Goal: Entertainment & Leisure: Browse casually

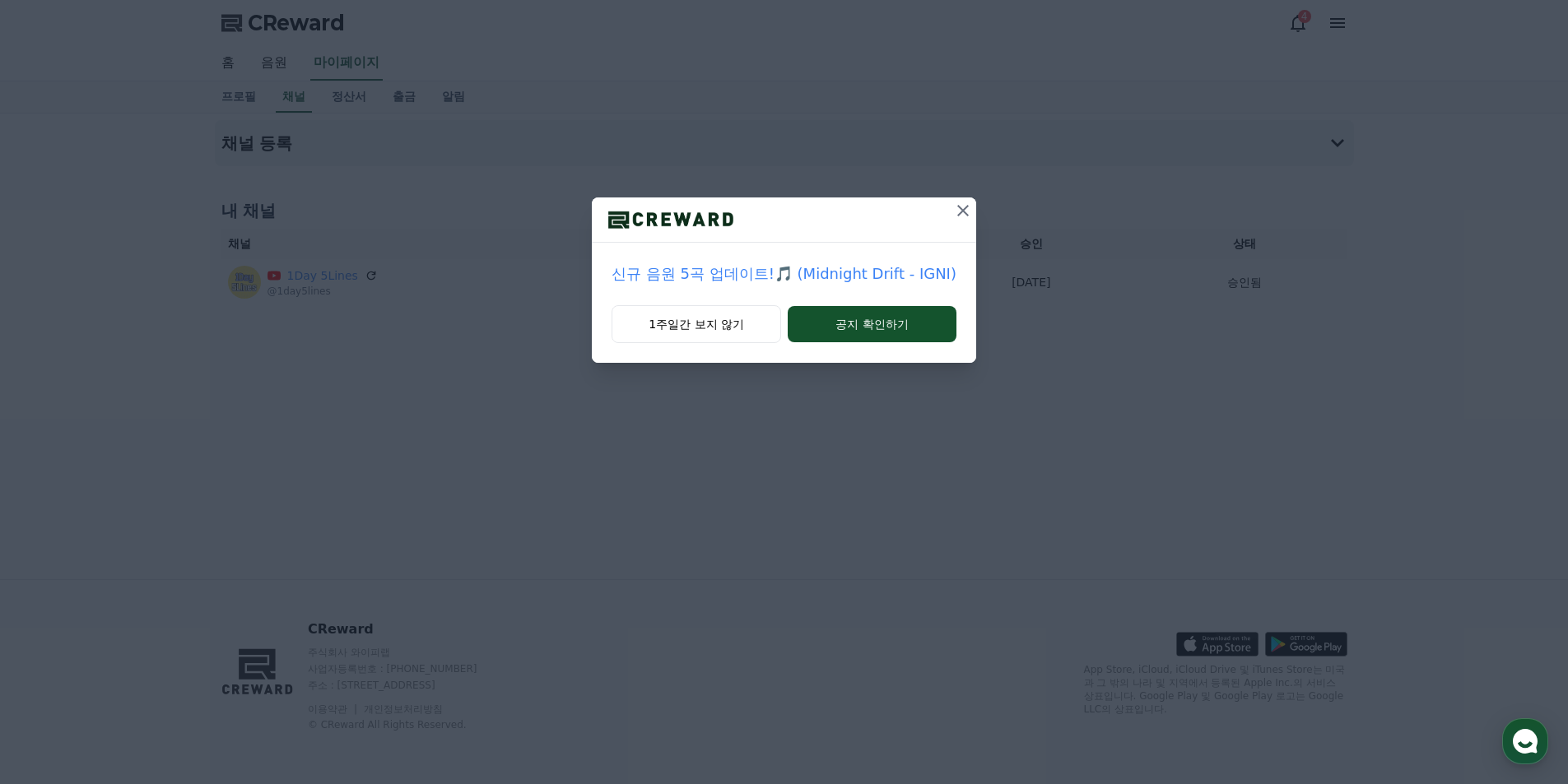
click at [958, 209] on icon at bounding box center [963, 211] width 11 height 11
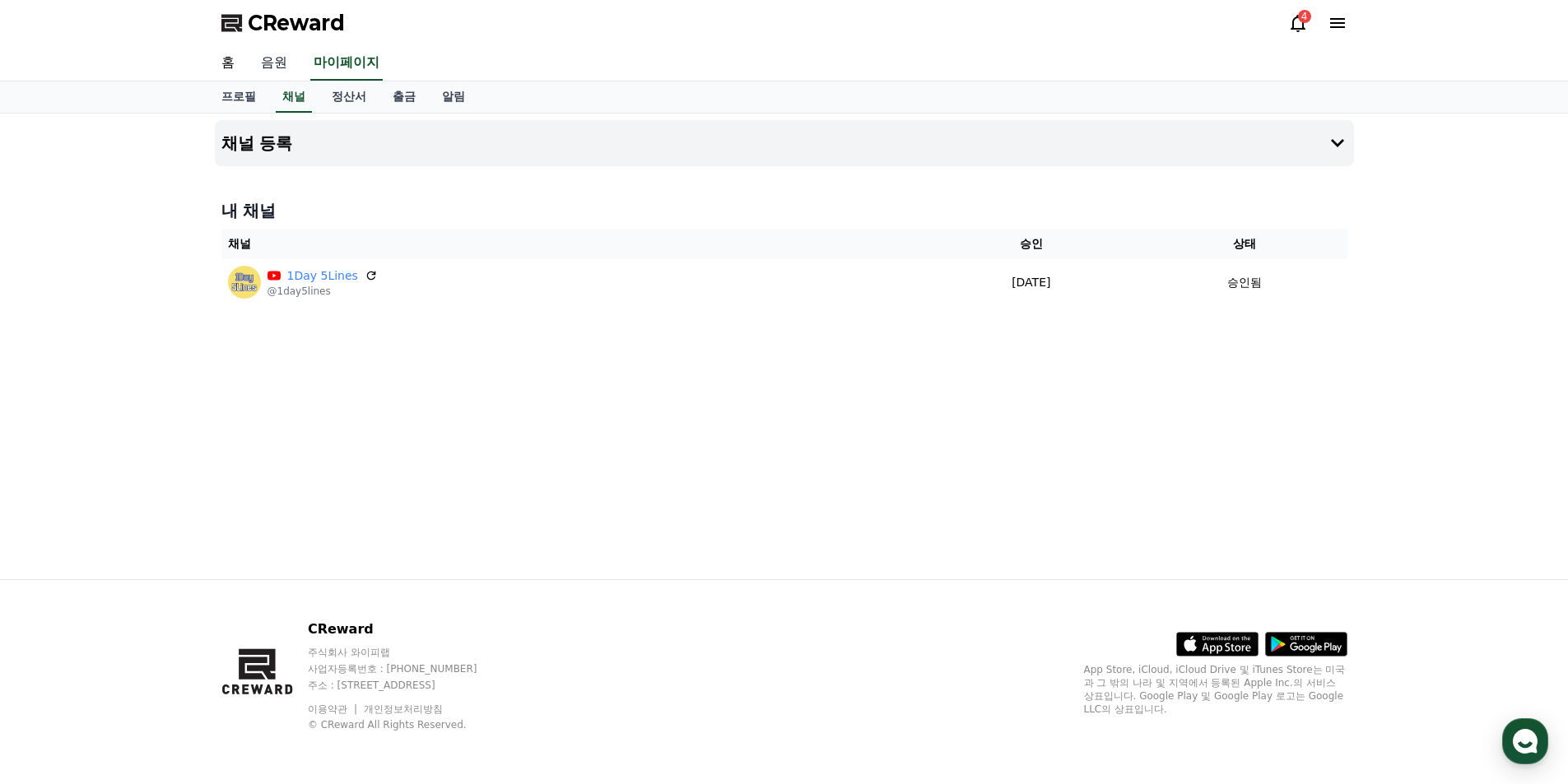
click at [285, 60] on link "음원" at bounding box center [274, 63] width 53 height 35
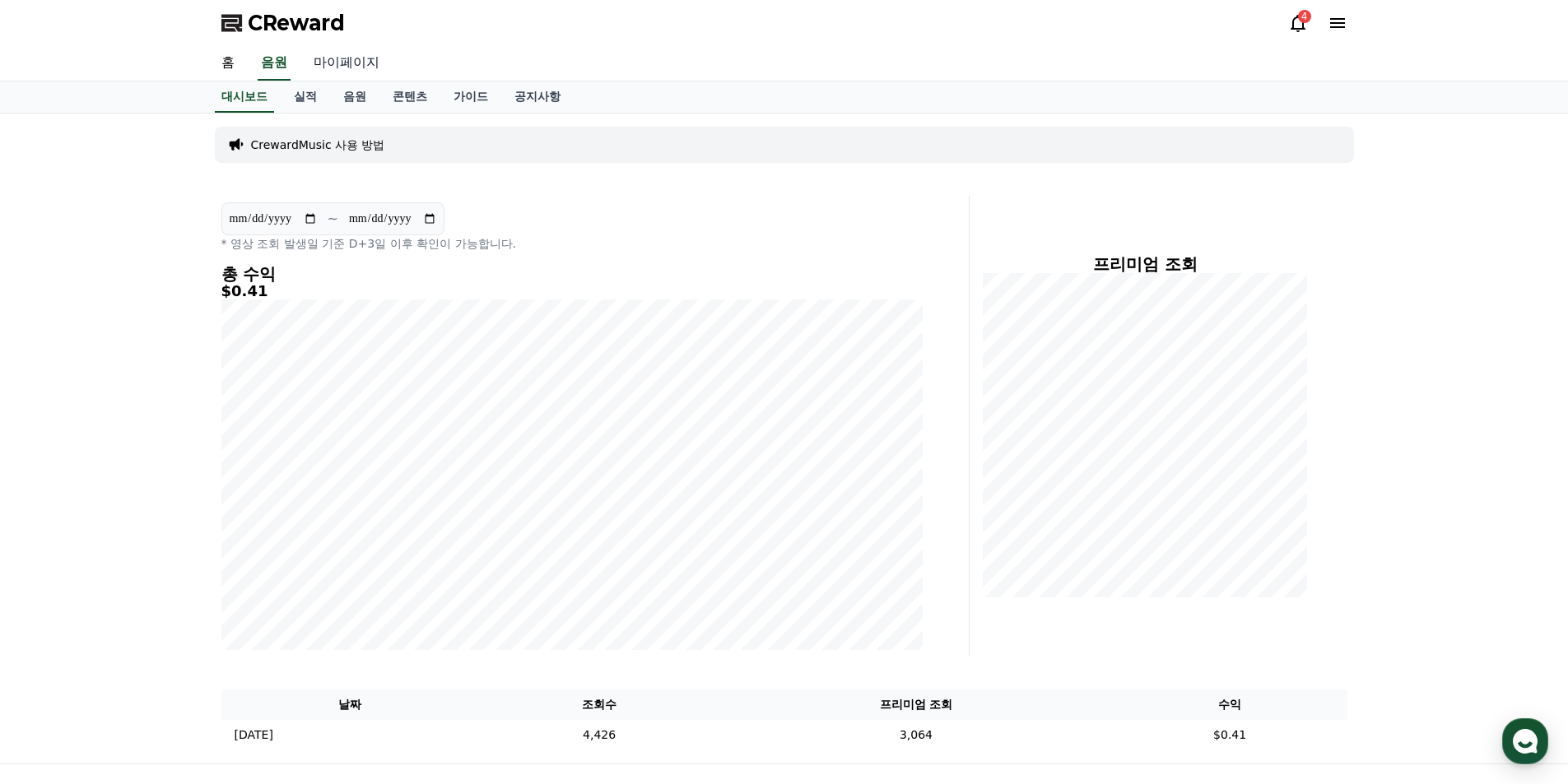
click at [343, 59] on link "마이페이지" at bounding box center [347, 63] width 93 height 35
select select "**********"
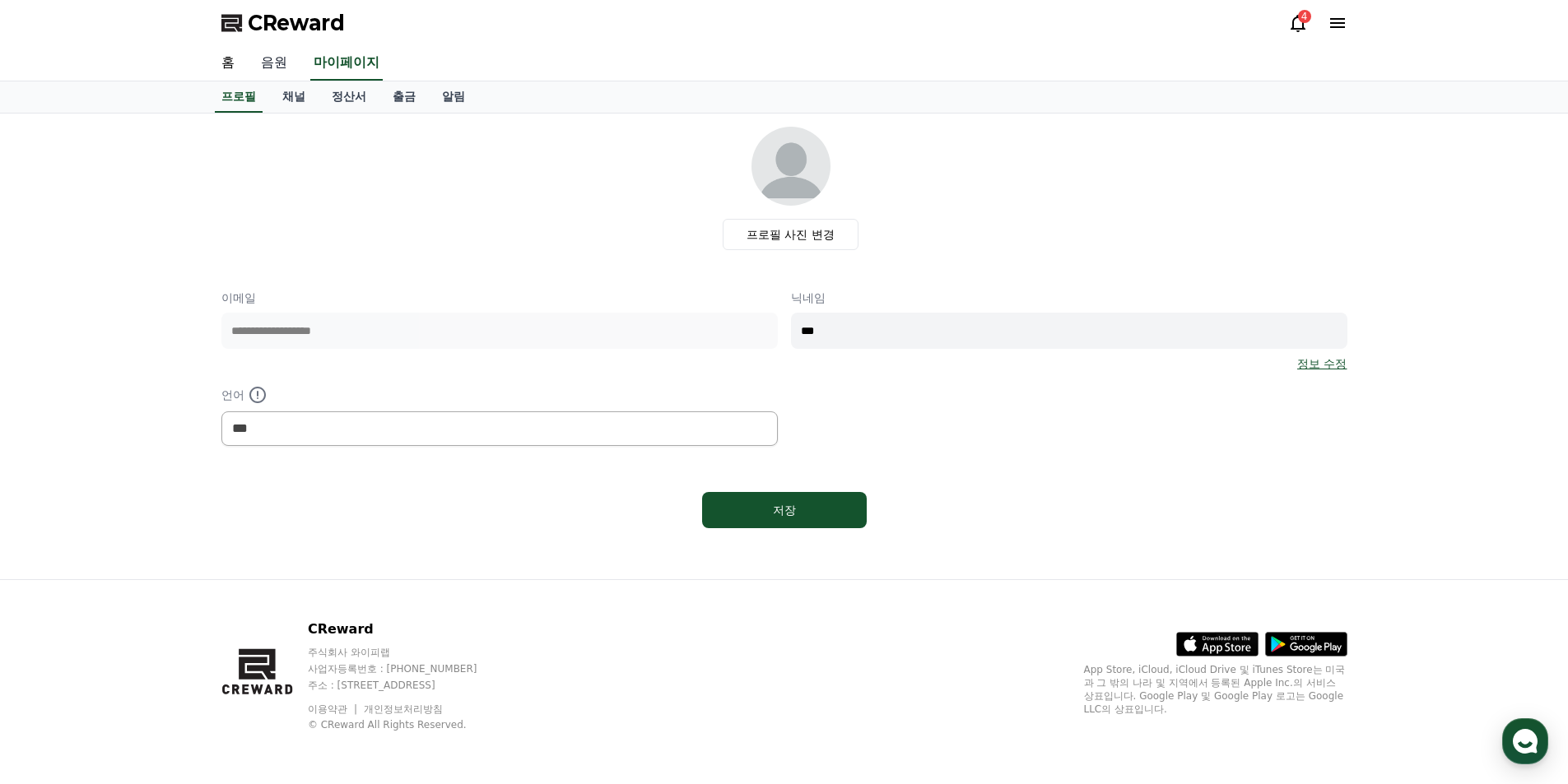
drag, startPoint x: 280, startPoint y: 57, endPoint x: 277, endPoint y: 69, distance: 12.4
click at [280, 60] on link "음원" at bounding box center [274, 63] width 53 height 35
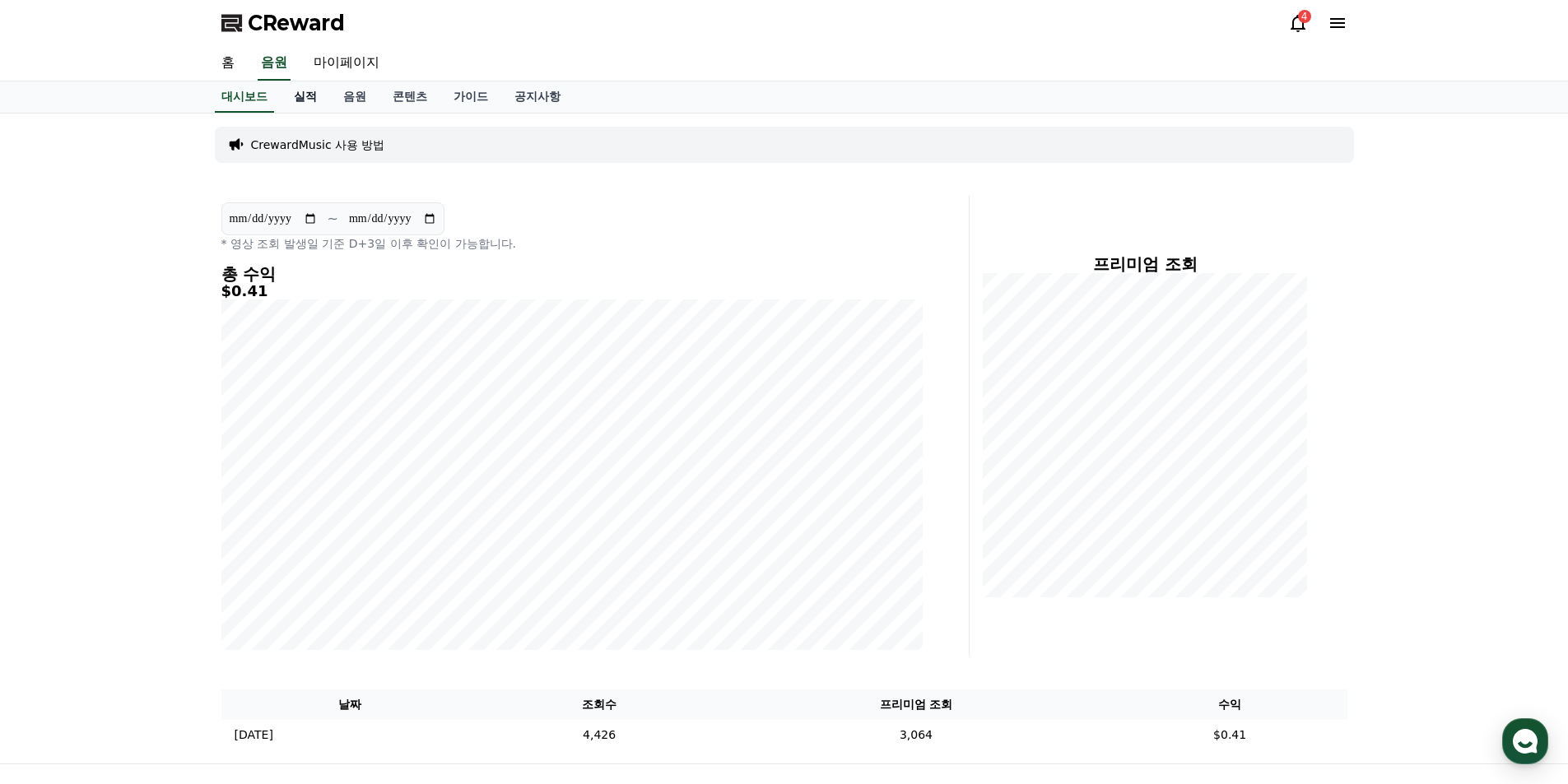
click at [296, 94] on link "실적" at bounding box center [305, 96] width 49 height 31
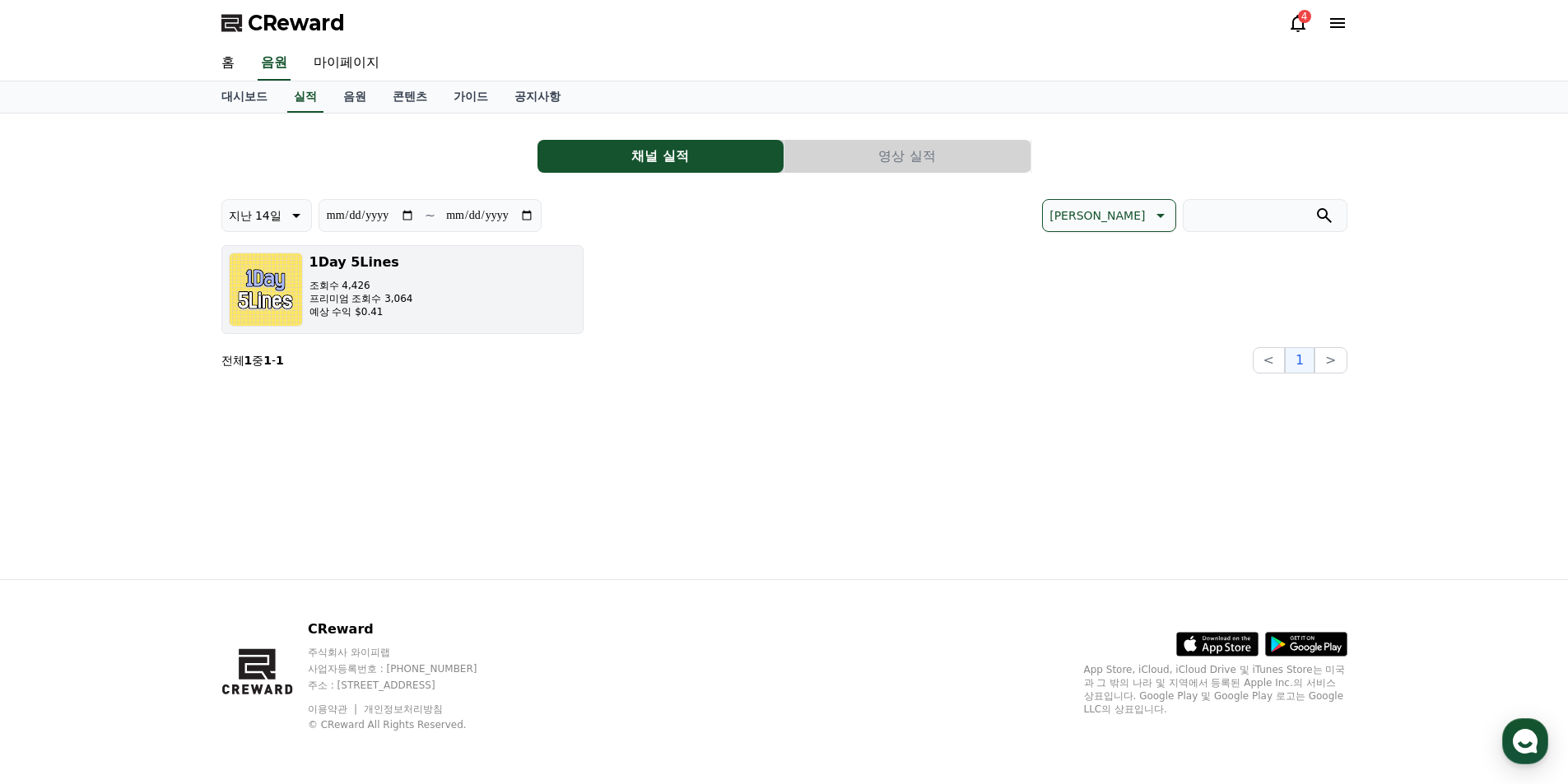
click at [385, 310] on p "예상 수익 $0.41" at bounding box center [361, 312] width 104 height 13
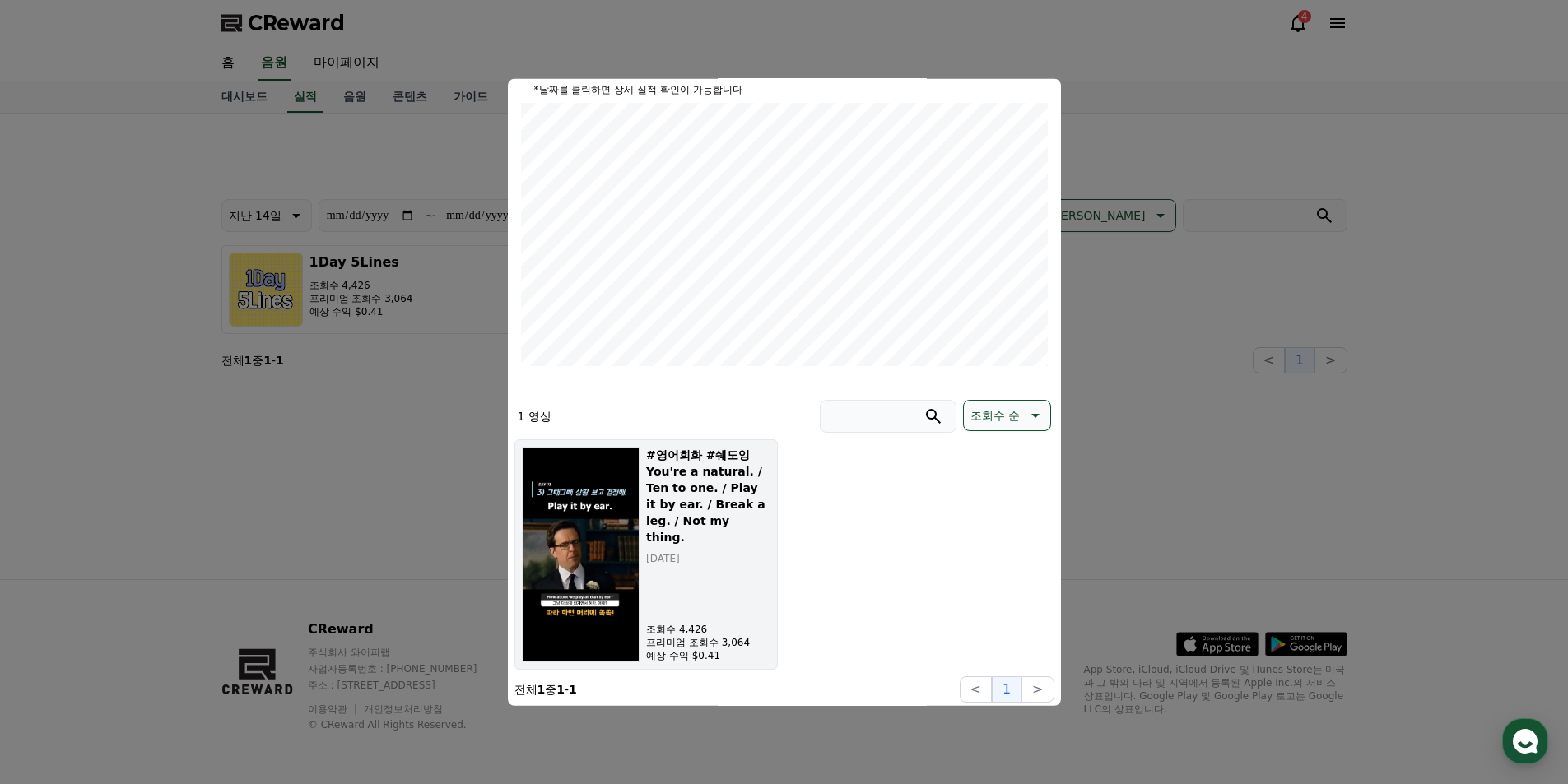
scroll to position [188, 0]
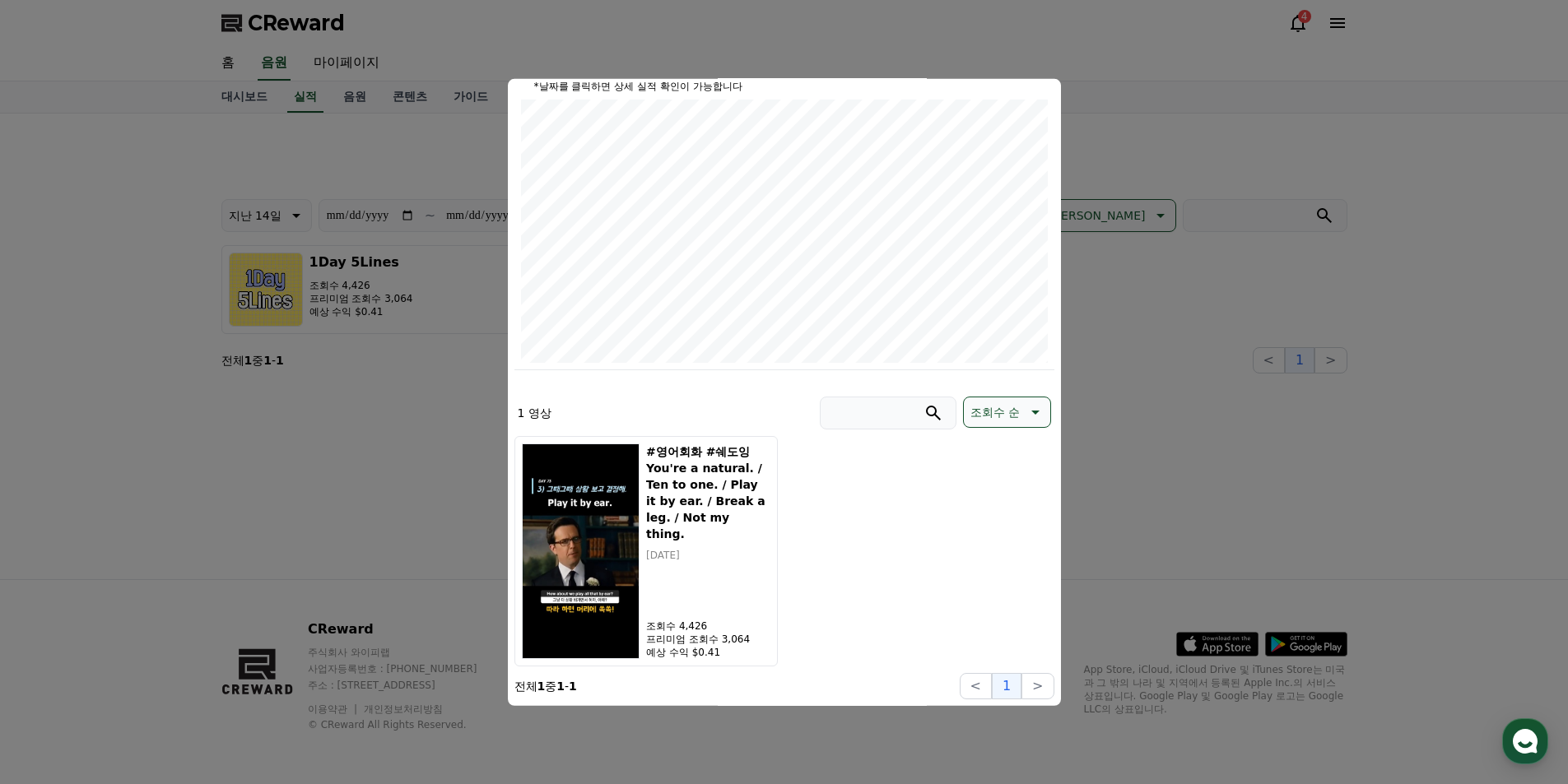
click at [963, 539] on div "#영어회화 #쉐도잉 You're a natural. / Ten to one. / Play it by ear. / Break a leg. / N…" at bounding box center [784, 551] width 540 height 230
click at [1111, 98] on button "close modal" at bounding box center [784, 392] width 1568 height 784
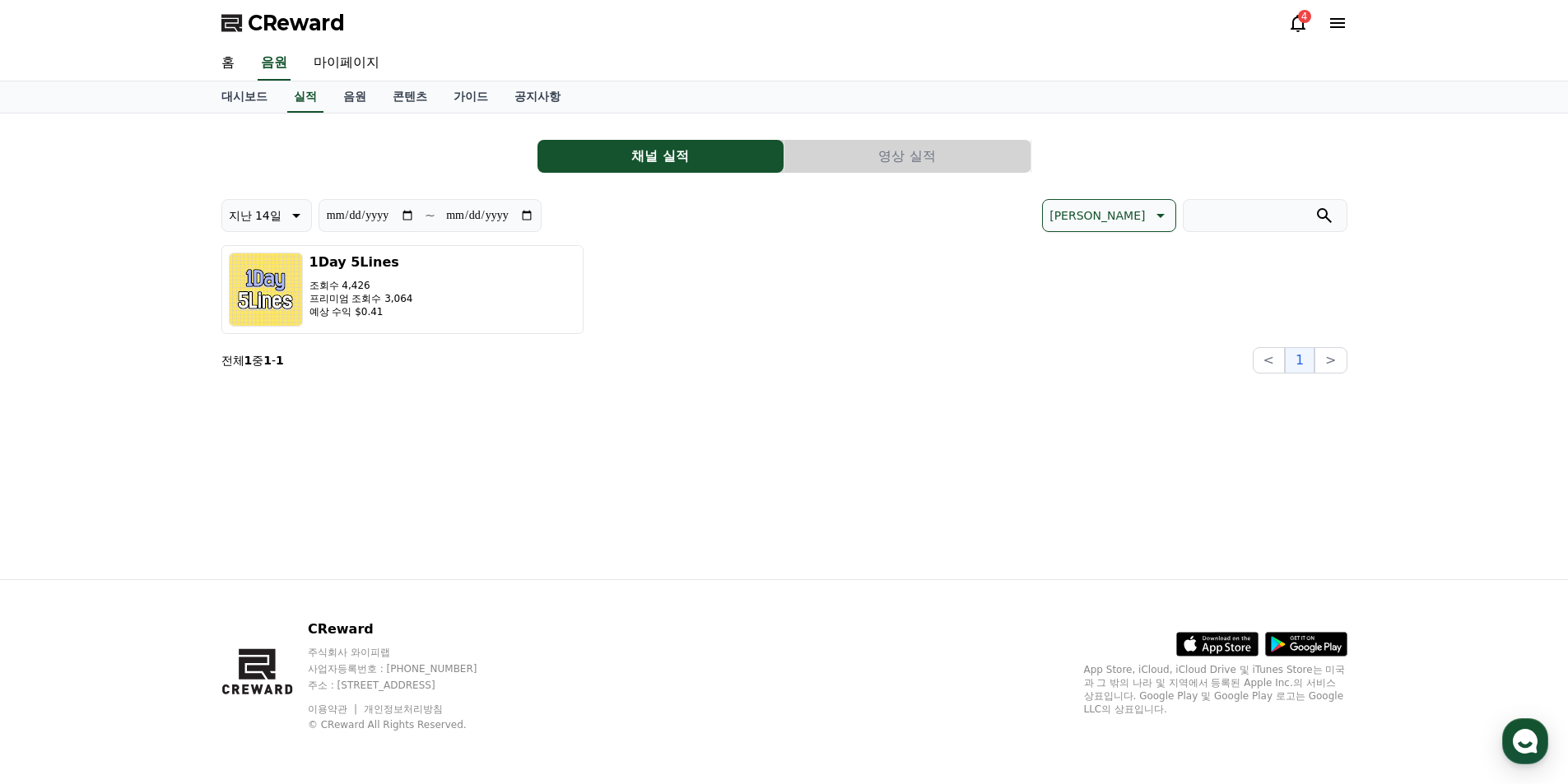
click at [886, 145] on button "영상 실적" at bounding box center [907, 156] width 246 height 33
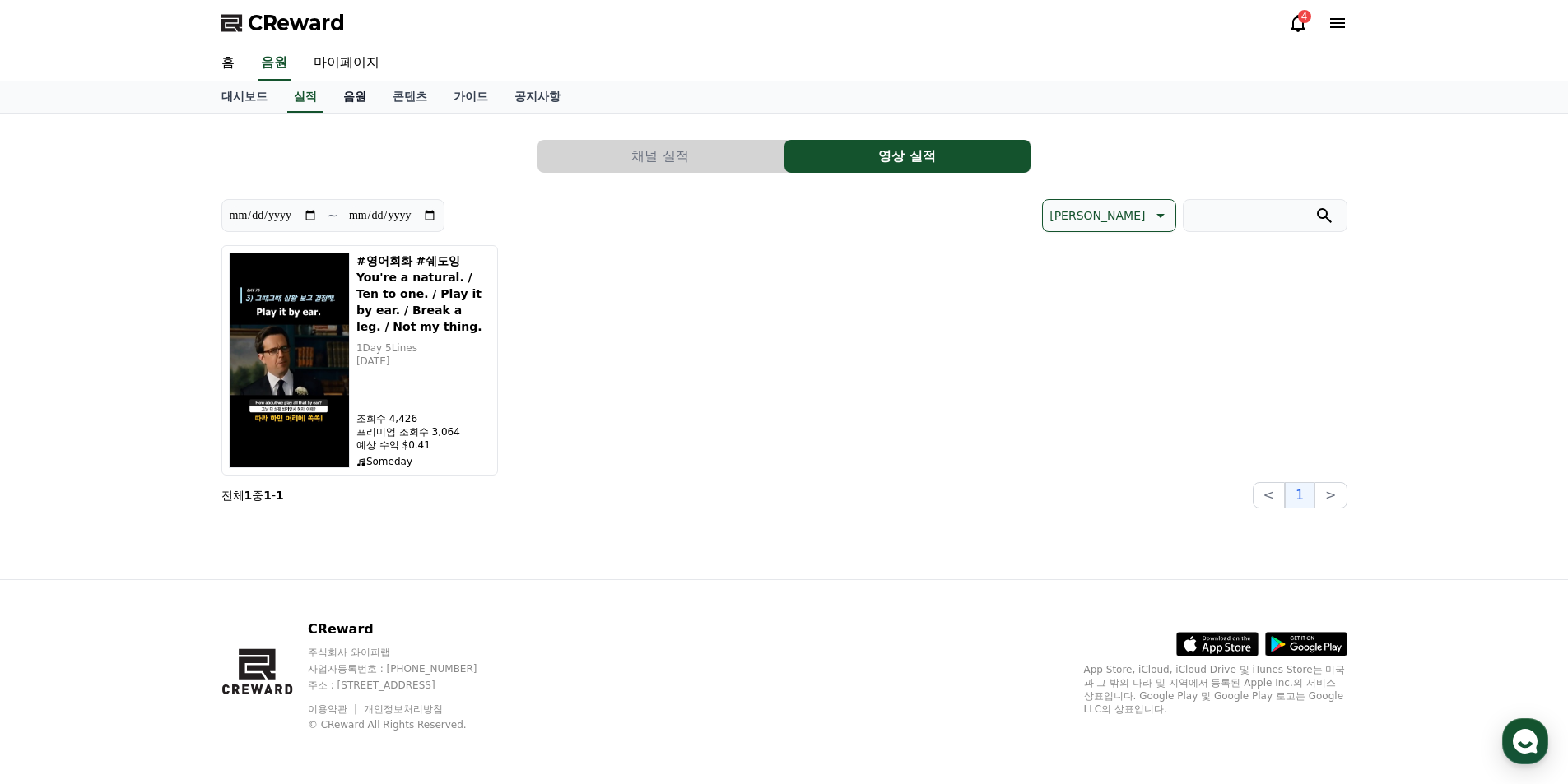
click at [354, 93] on link "음원" at bounding box center [354, 96] width 49 height 31
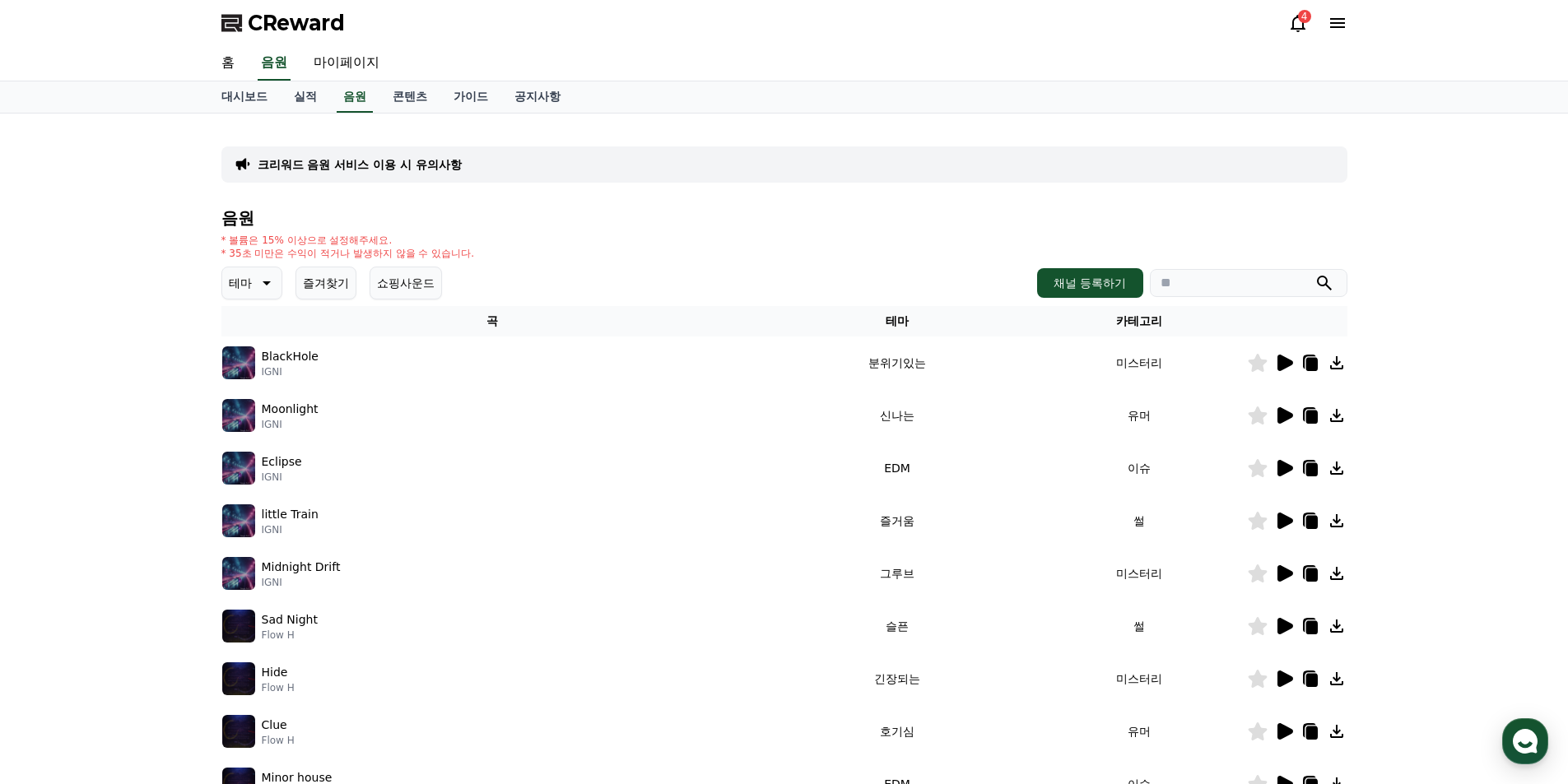
scroll to position [82, 0]
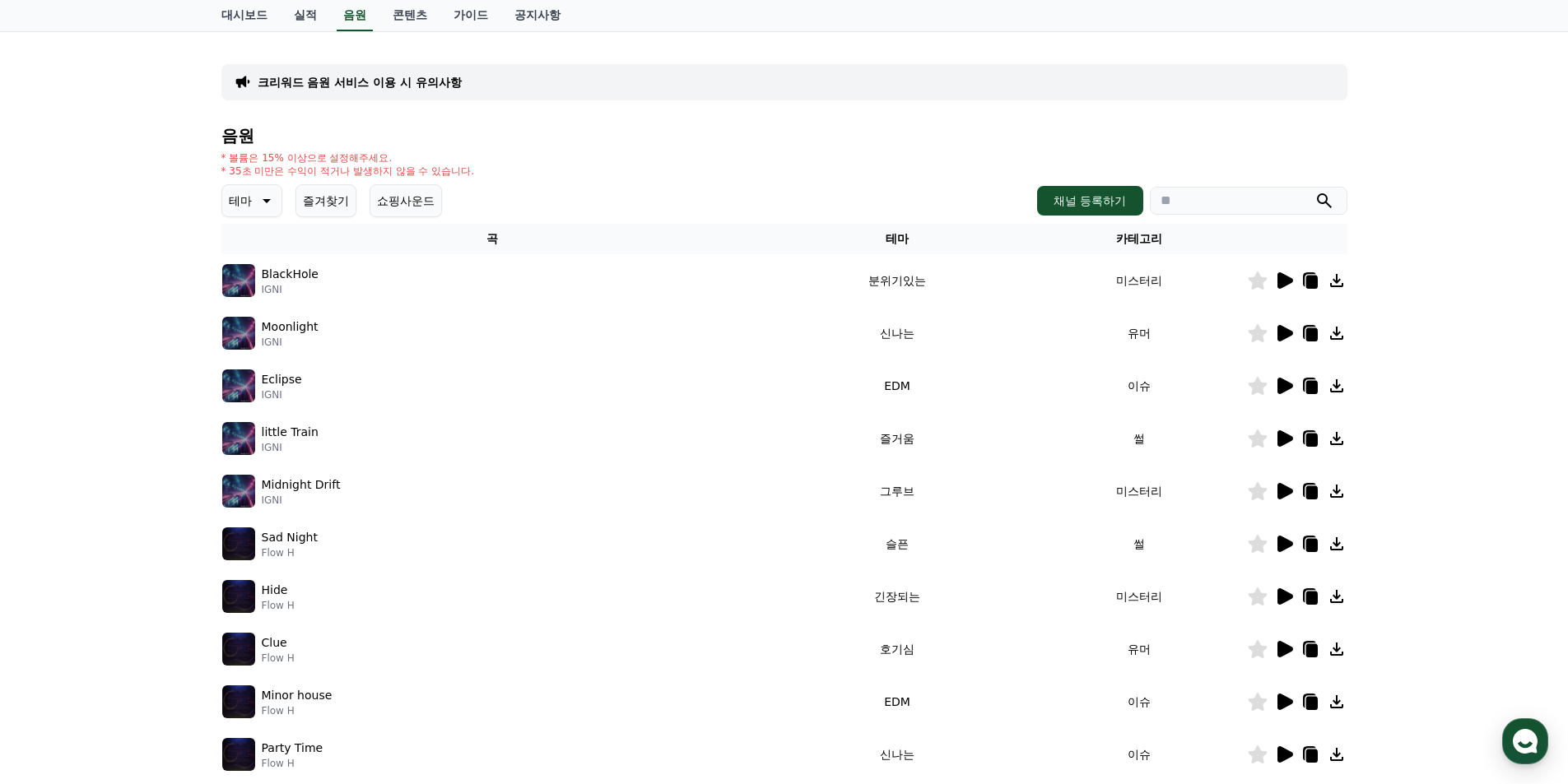
click at [251, 190] on p "테마" at bounding box center [240, 200] width 23 height 23
click at [264, 286] on button "환상적인" at bounding box center [253, 287] width 60 height 36
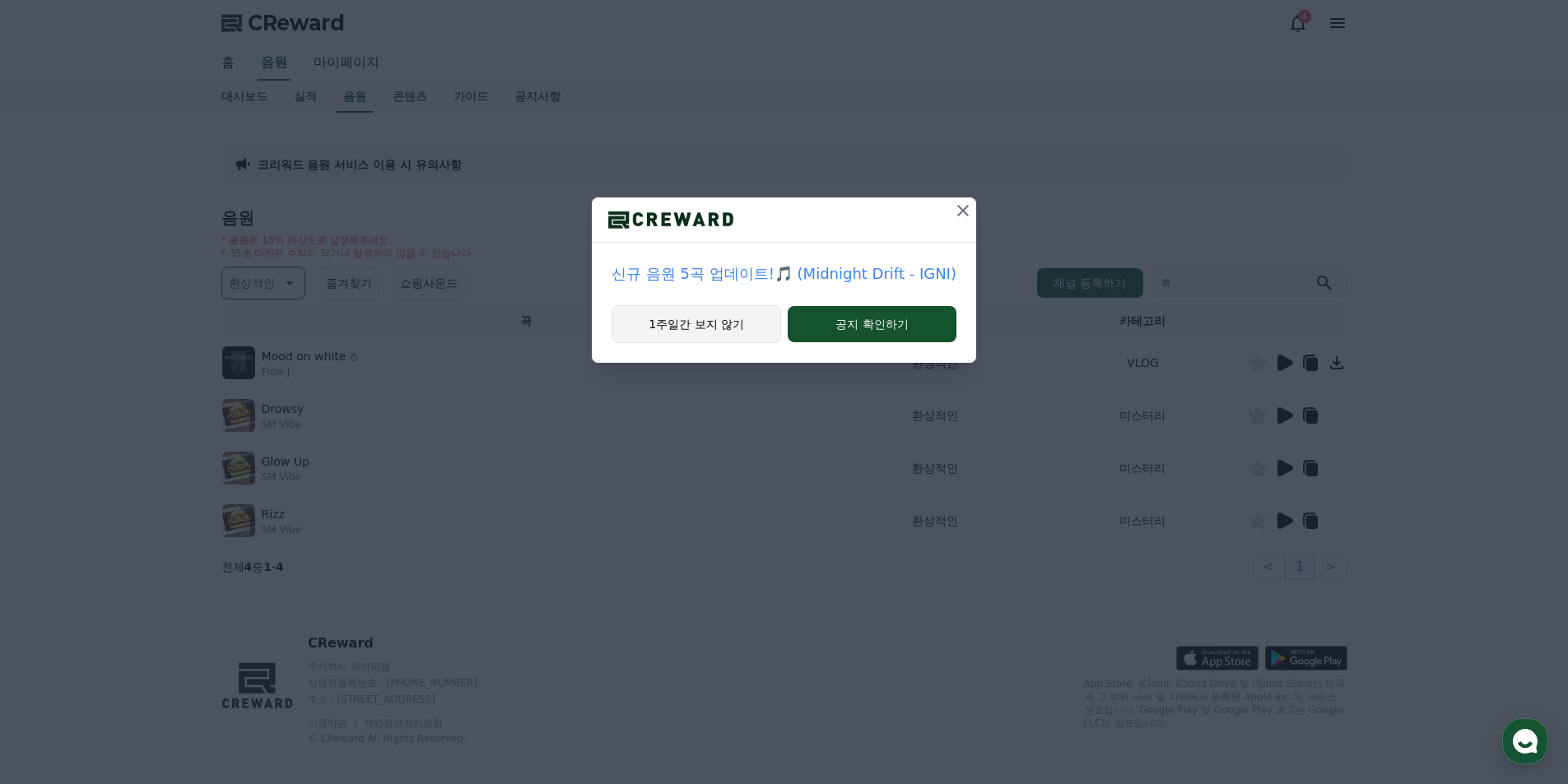
click at [735, 340] on button "1주일간 보지 않기" at bounding box center [696, 324] width 169 height 38
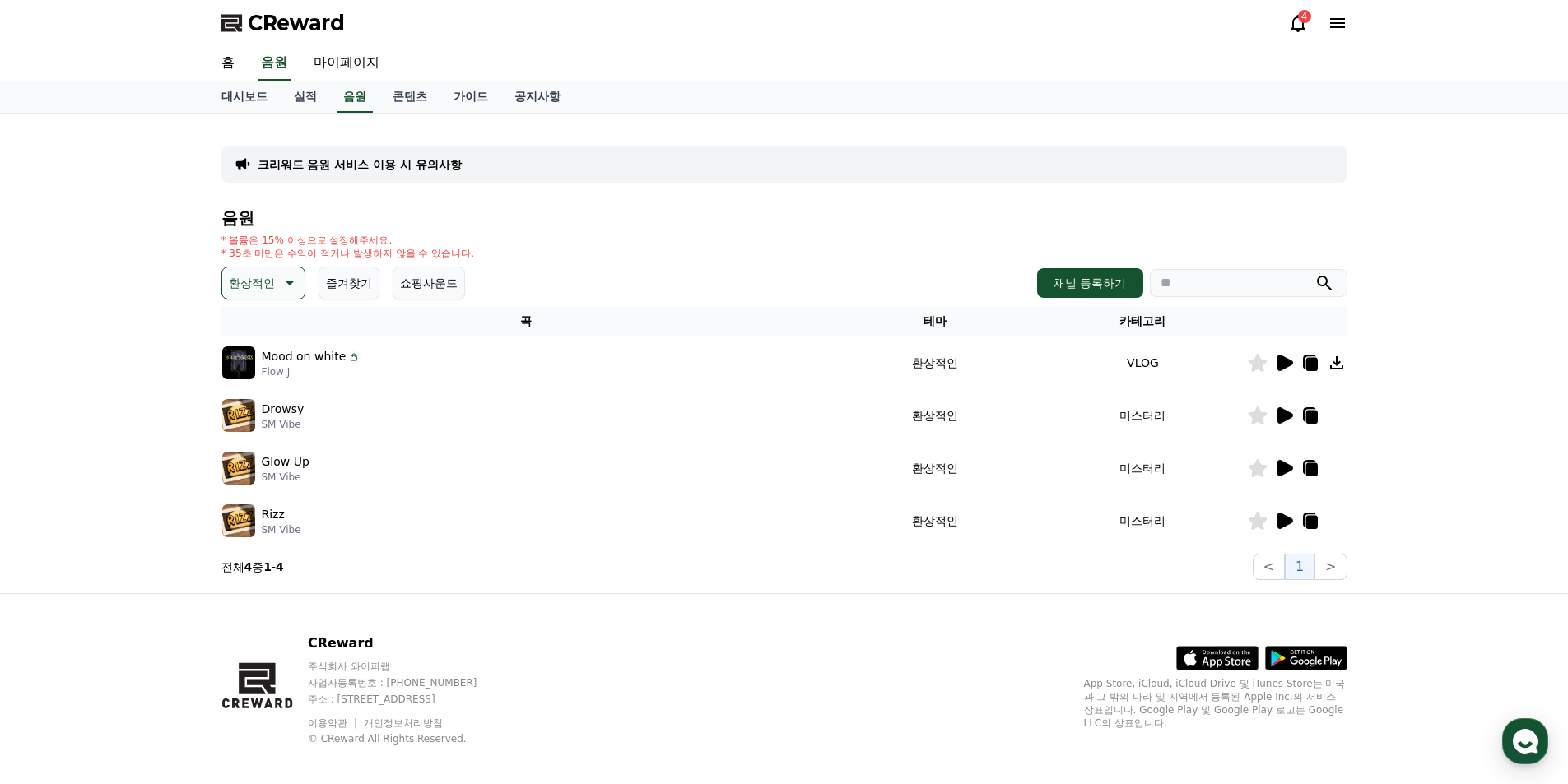
click at [1281, 362] on icon at bounding box center [1284, 362] width 16 height 16
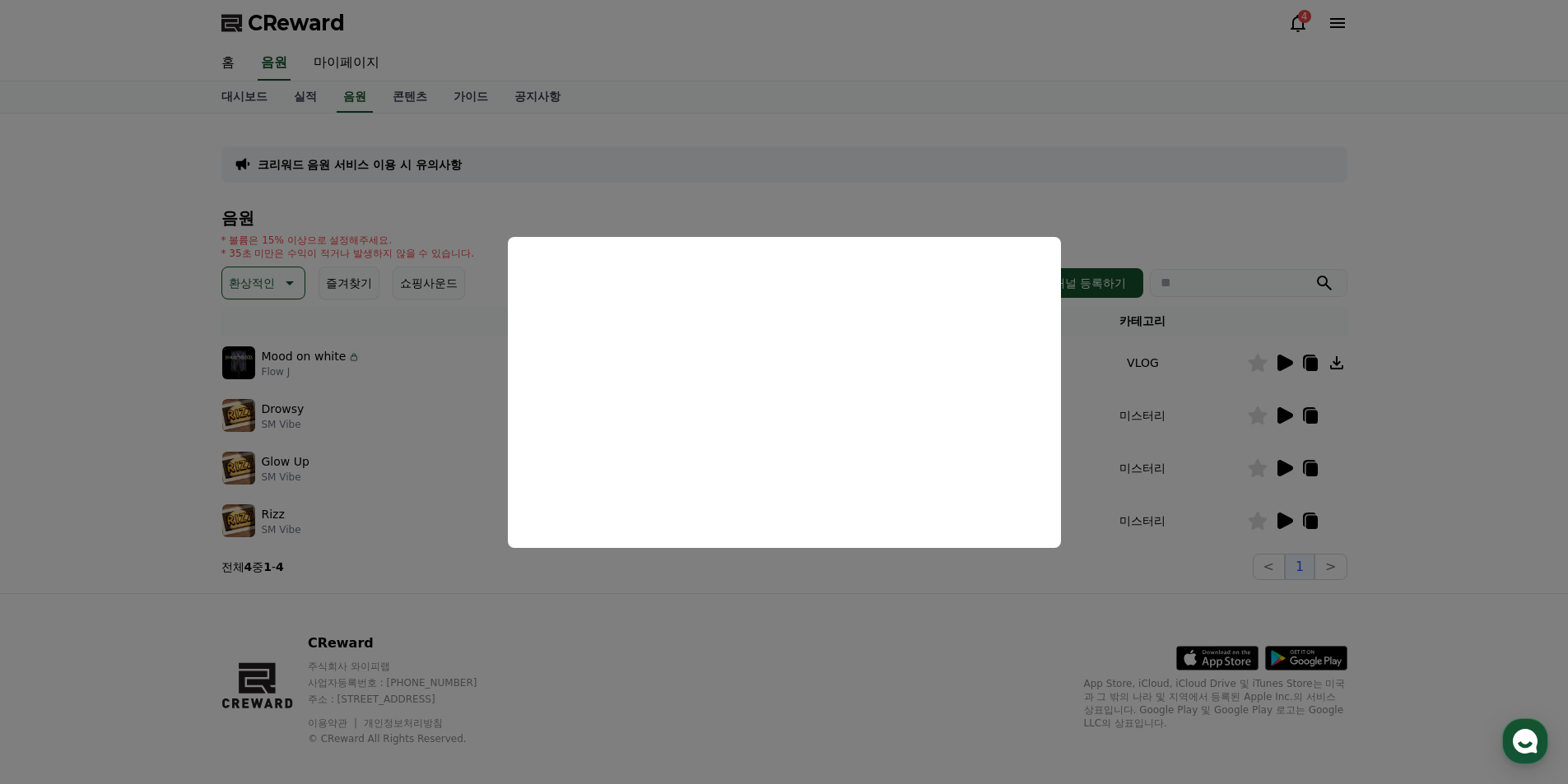
drag, startPoint x: 1073, startPoint y: 594, endPoint x: 1090, endPoint y: 576, distance: 24.8
click at [1073, 594] on button "close modal" at bounding box center [784, 392] width 1568 height 784
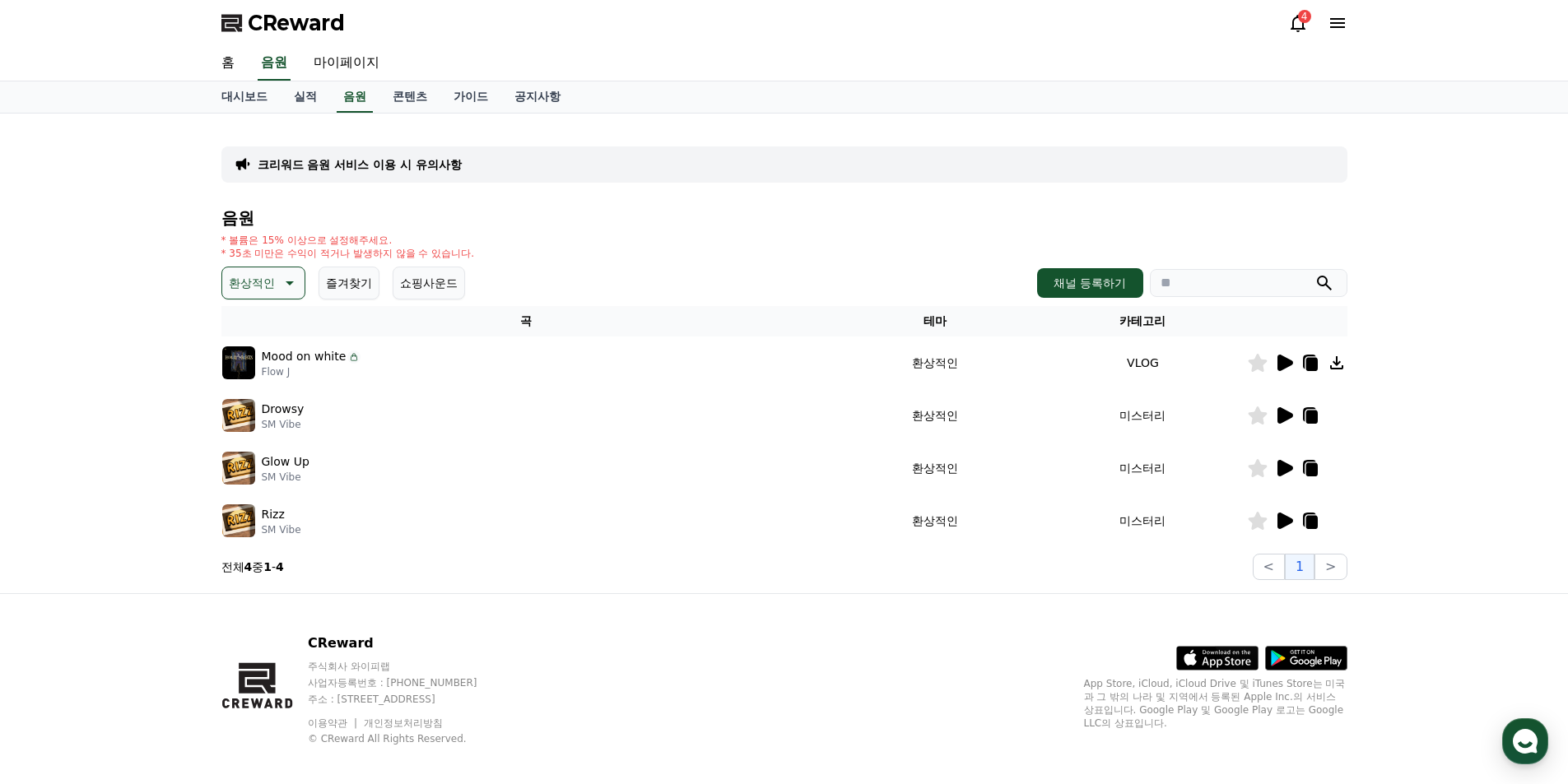
click at [1289, 412] on icon at bounding box center [1284, 415] width 16 height 16
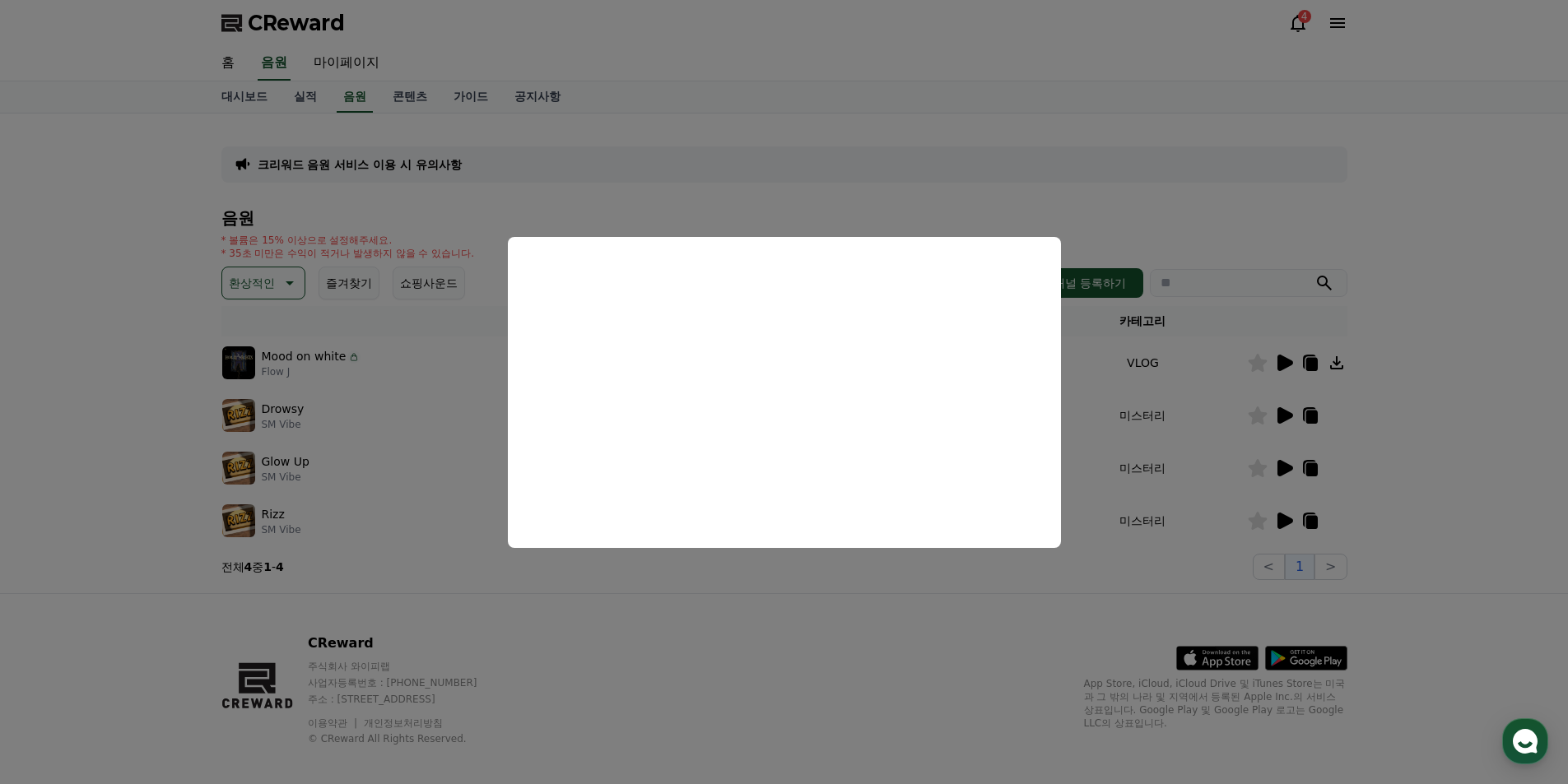
click at [1230, 445] on button "close modal" at bounding box center [784, 392] width 1568 height 784
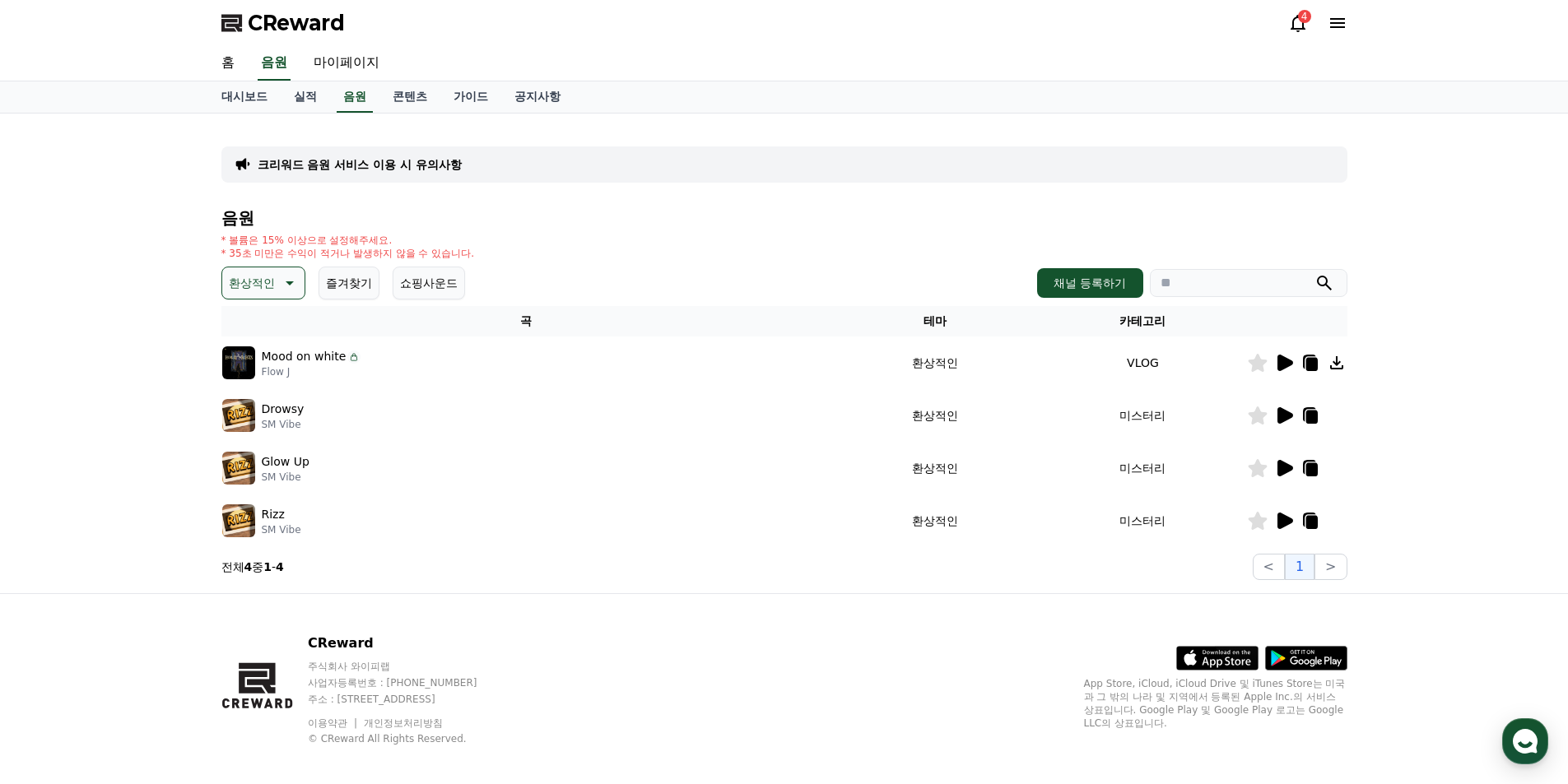
click at [1284, 470] on icon at bounding box center [1284, 468] width 16 height 16
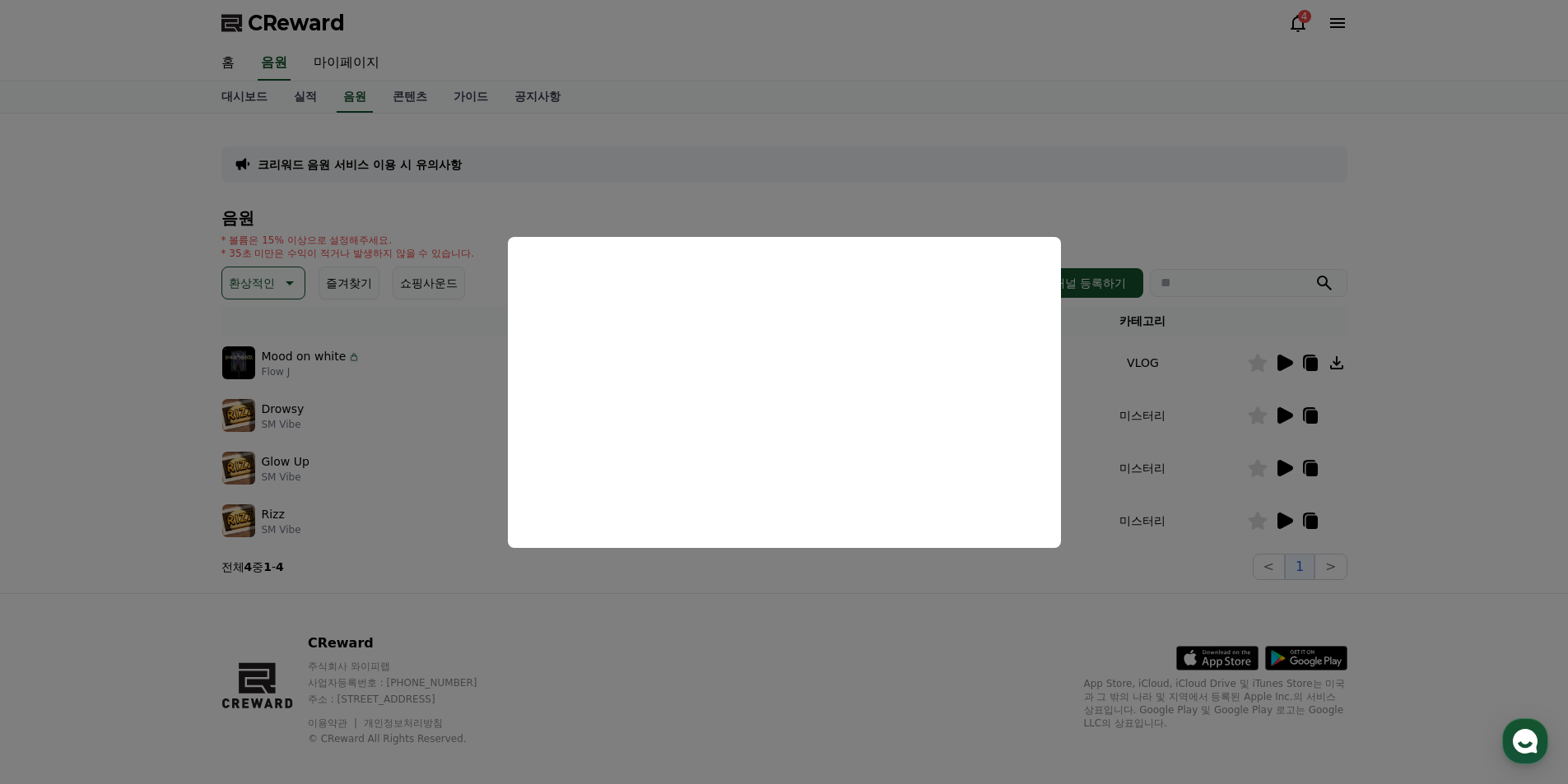
click at [1306, 506] on button "close modal" at bounding box center [784, 392] width 1568 height 784
click at [1287, 519] on icon at bounding box center [1284, 520] width 16 height 16
click at [1160, 230] on button "close modal" at bounding box center [784, 392] width 1568 height 784
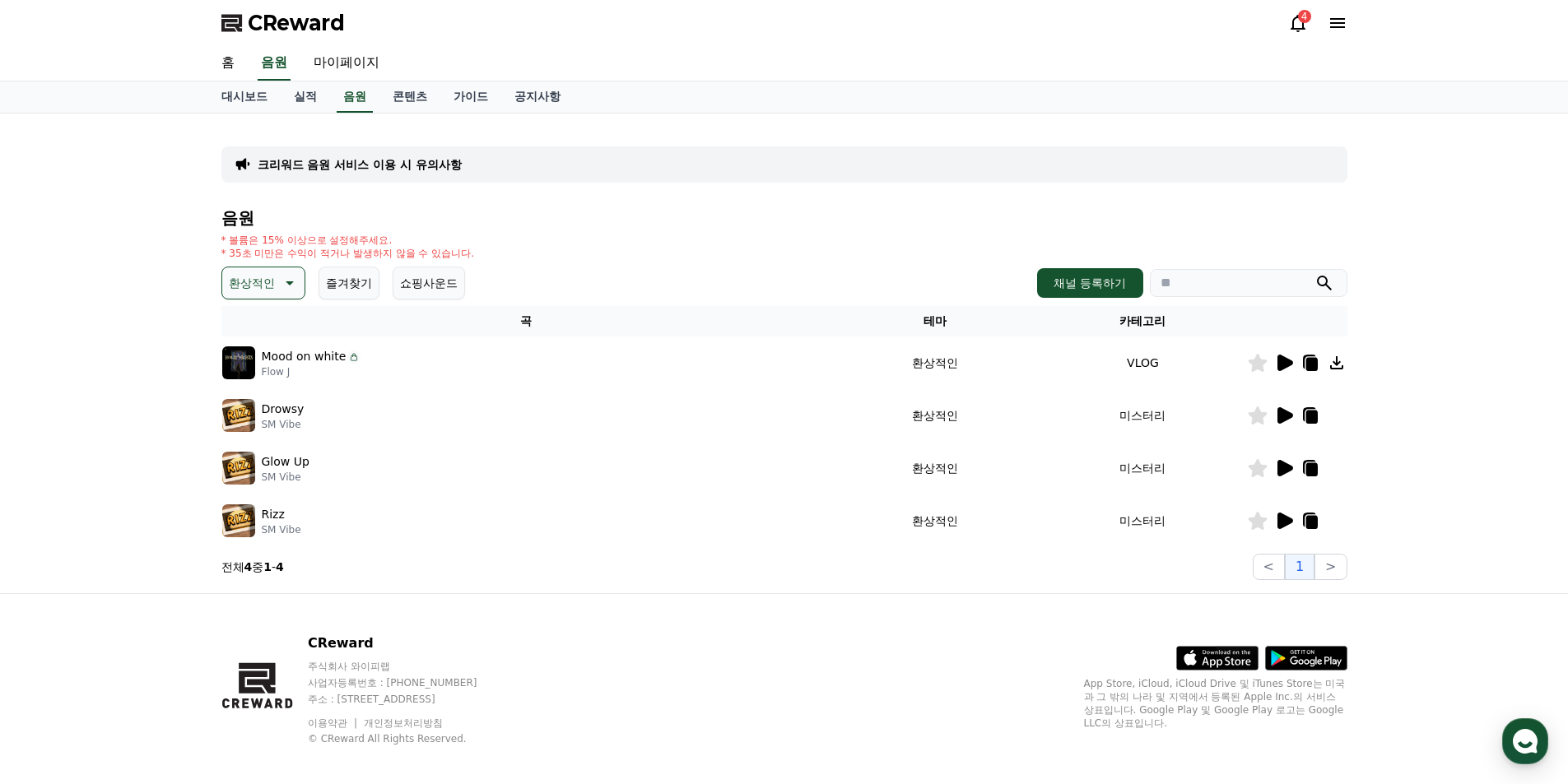
click at [1287, 404] on td at bounding box center [1297, 416] width 100 height 53
click at [1283, 418] on icon at bounding box center [1284, 415] width 16 height 16
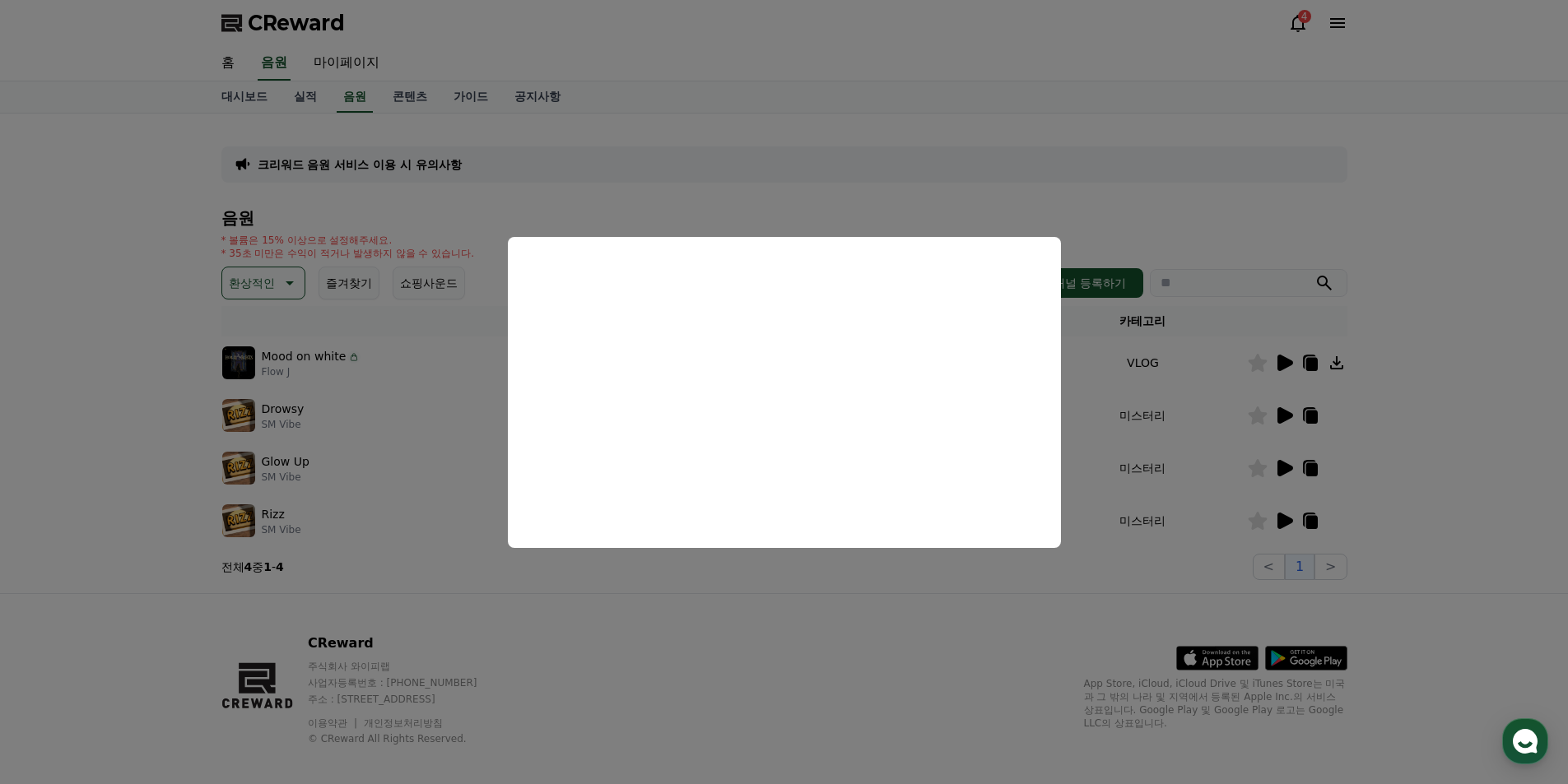
click at [1098, 570] on button "close modal" at bounding box center [784, 392] width 1568 height 784
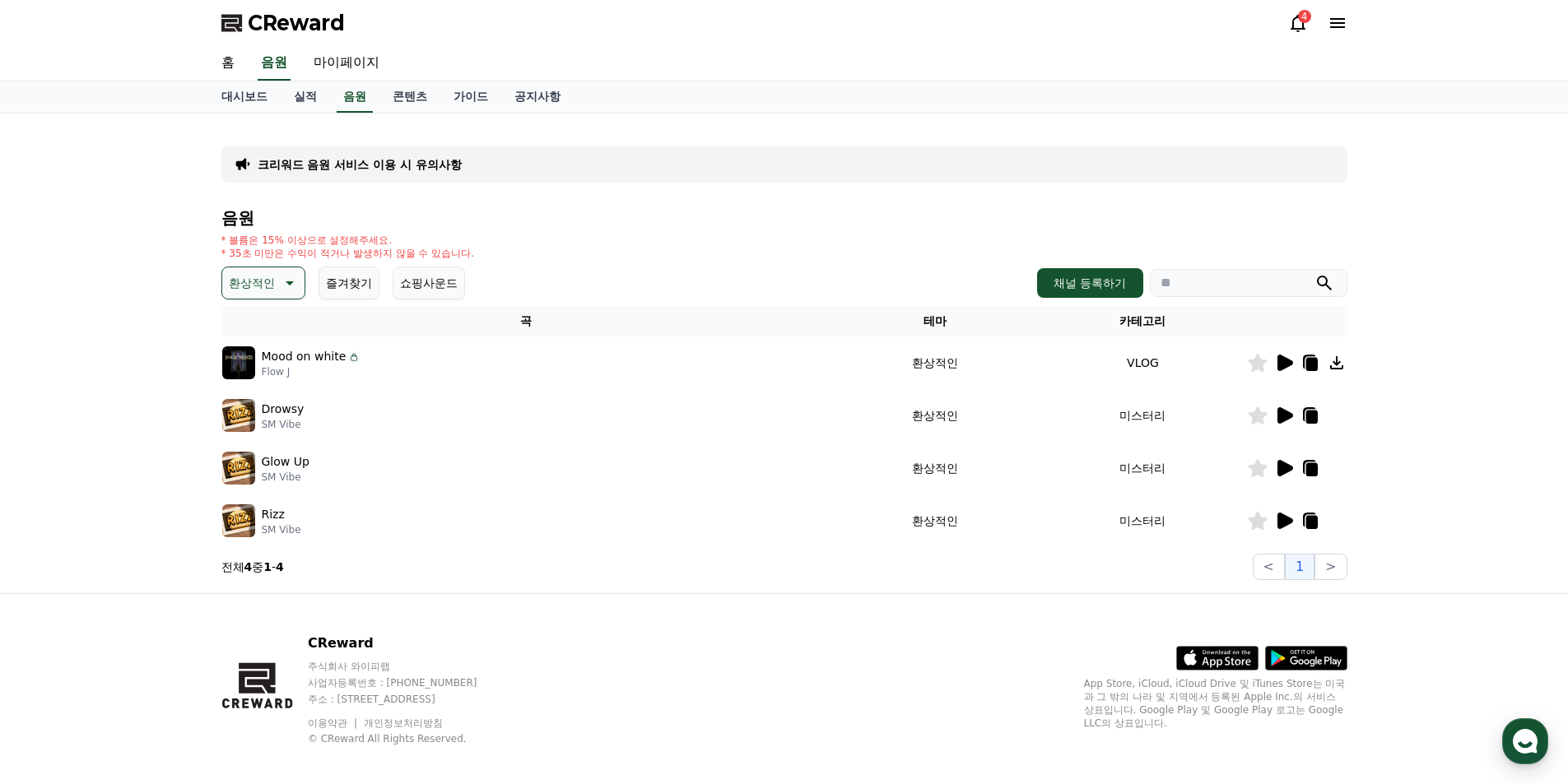
click at [1260, 411] on icon at bounding box center [1257, 415] width 19 height 18
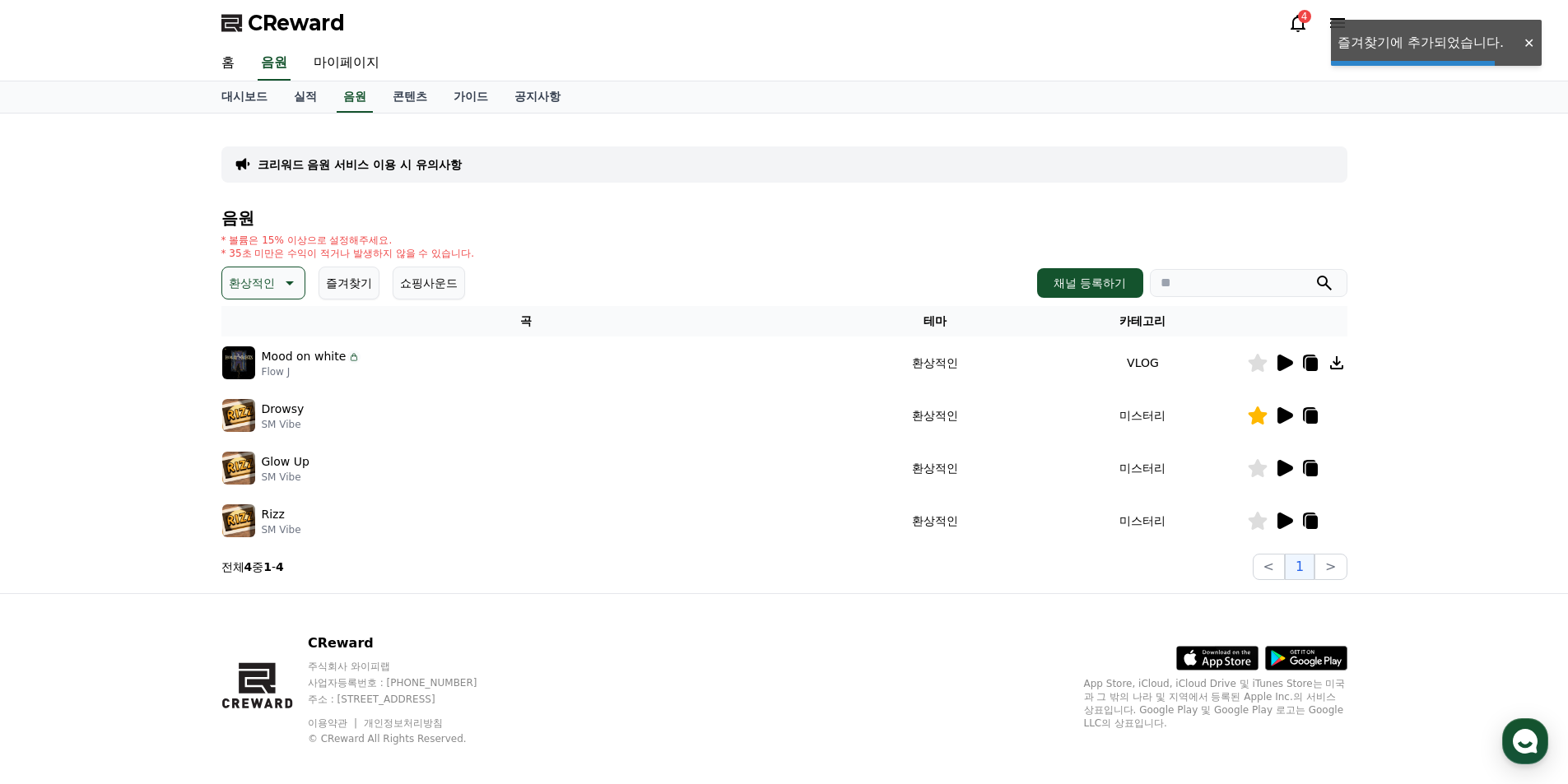
click at [1287, 366] on icon at bounding box center [1284, 362] width 16 height 16
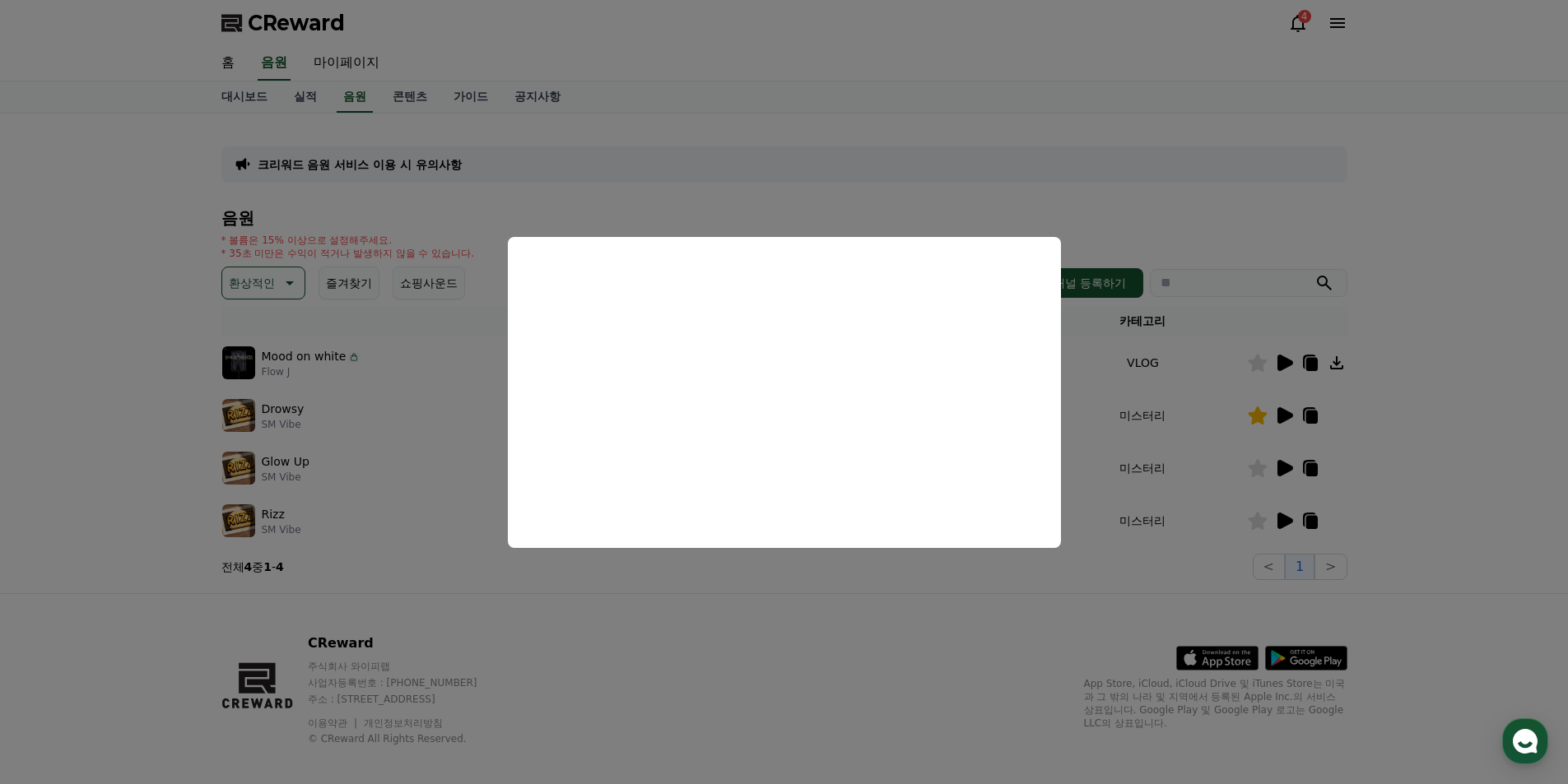
click at [771, 588] on button "close modal" at bounding box center [784, 392] width 1568 height 784
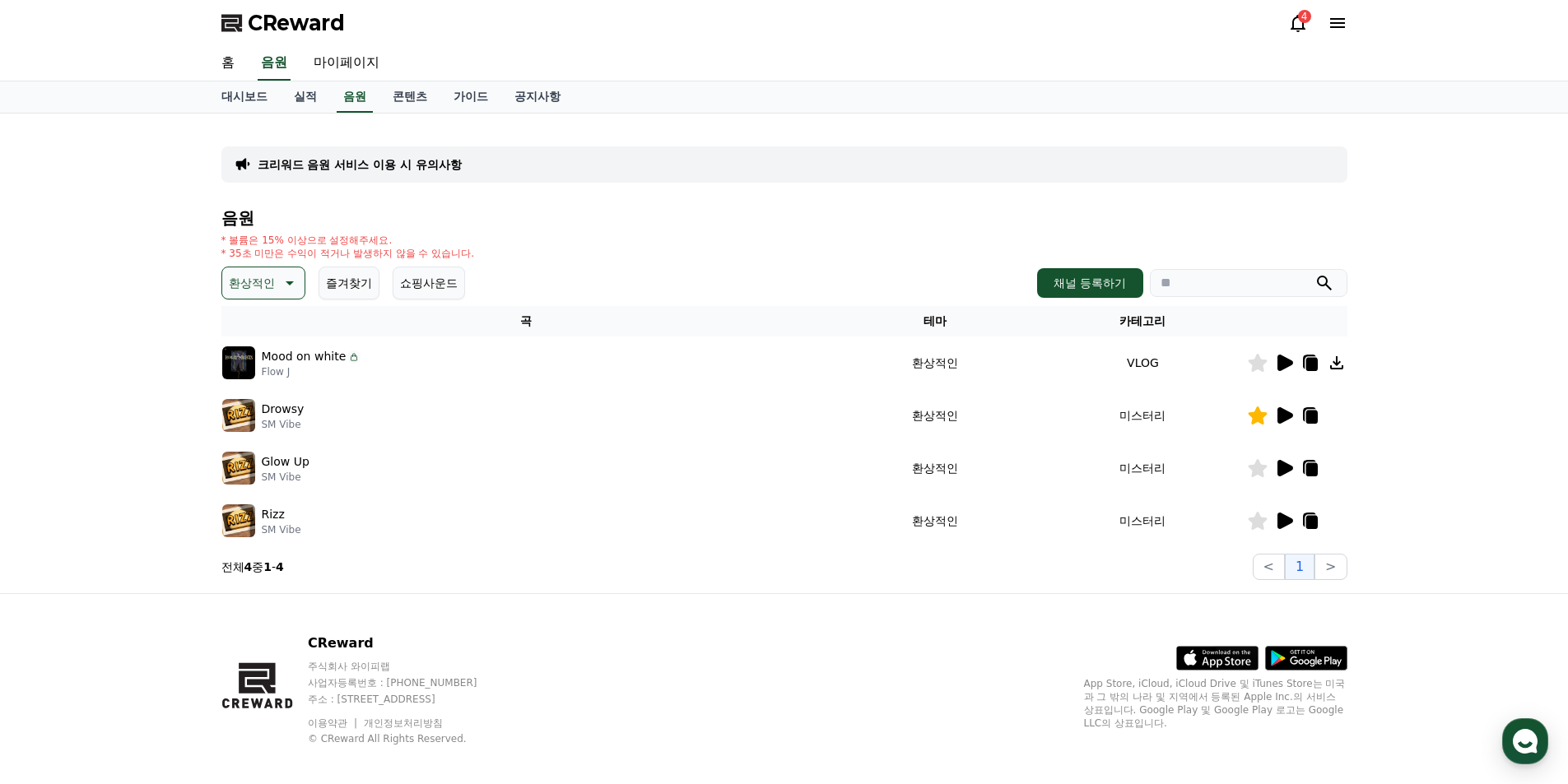
click at [1258, 357] on icon at bounding box center [1257, 362] width 19 height 18
click at [264, 290] on p "환상적인" at bounding box center [251, 282] width 46 height 23
click at [262, 324] on div "전체 환상적인 호기심 어두운 밝은 통통튀는 신나는 반전 웅장한 드라마틱 즐거움 분위기있는 EDM 그루브 슬픈 잔잔한 귀여운 감동적인 긴장되는 …" at bounding box center [264, 733] width 79 height 849
click at [235, 411] on button "호기심" at bounding box center [248, 412] width 48 height 36
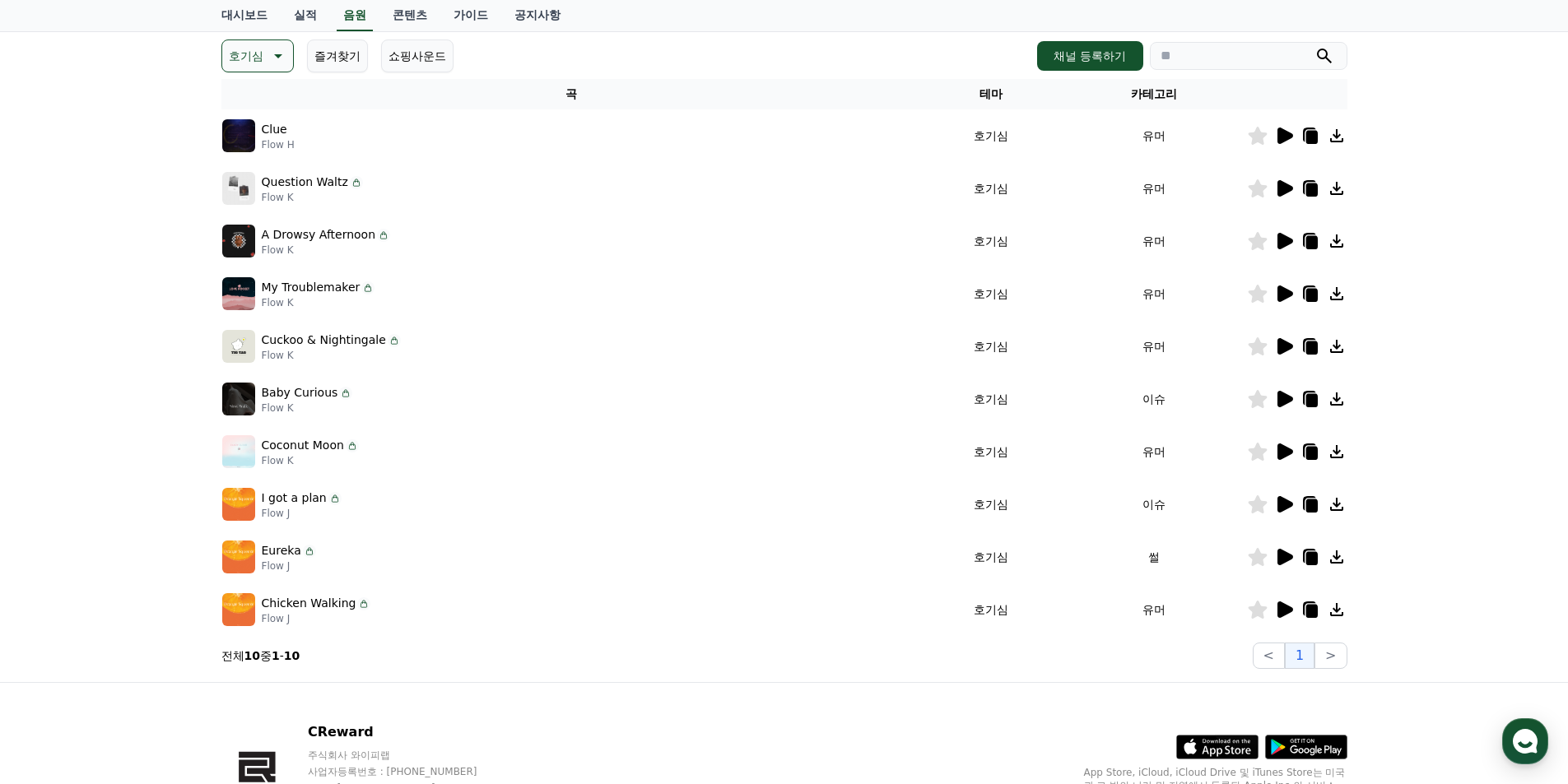
scroll to position [247, 0]
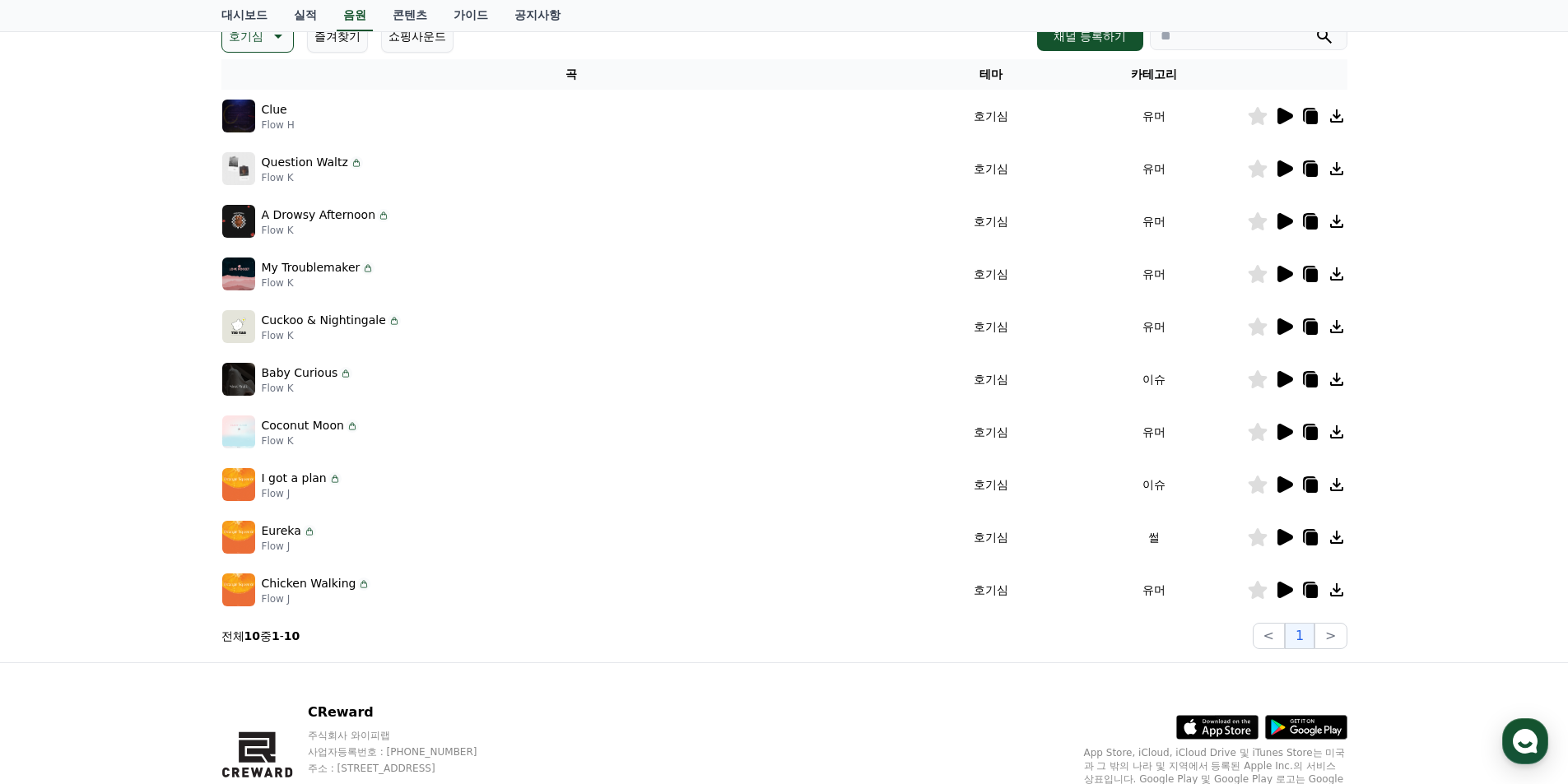
click at [1279, 114] on icon at bounding box center [1284, 115] width 16 height 16
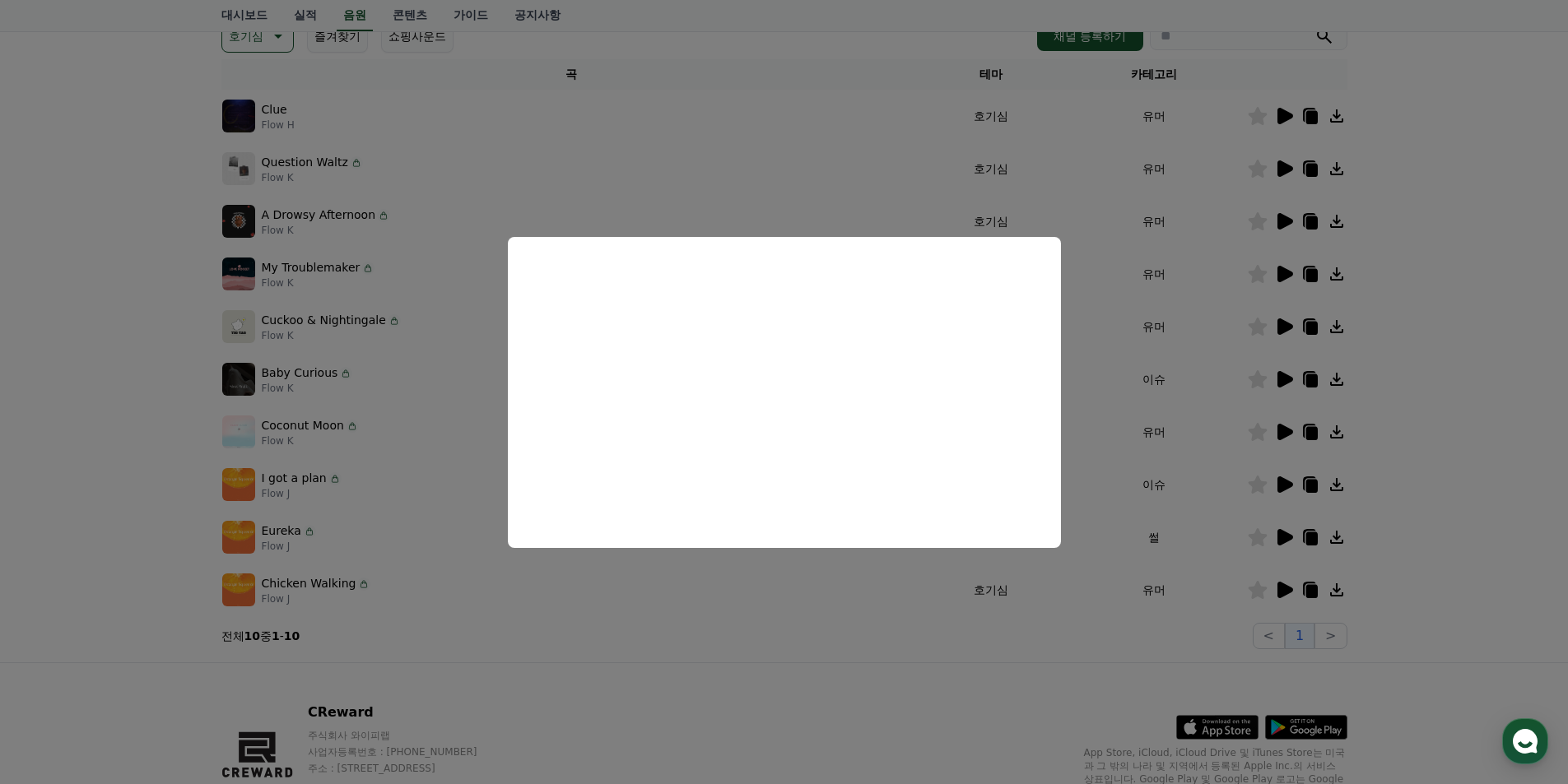
drag, startPoint x: 832, startPoint y: 612, endPoint x: 954, endPoint y: 537, distance: 143.2
click at [832, 609] on button "close modal" at bounding box center [784, 392] width 1568 height 784
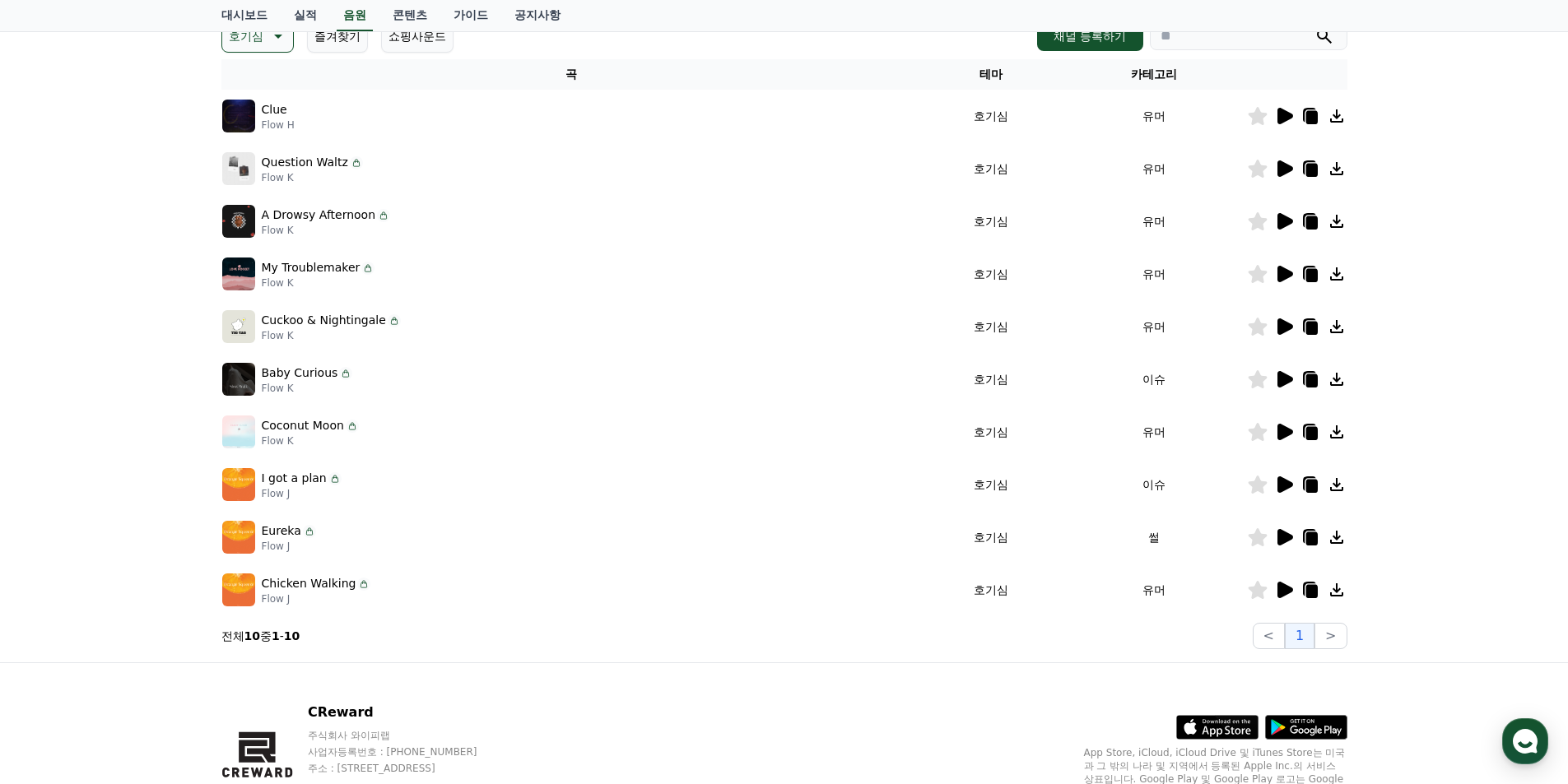
click at [1287, 171] on icon at bounding box center [1284, 168] width 16 height 16
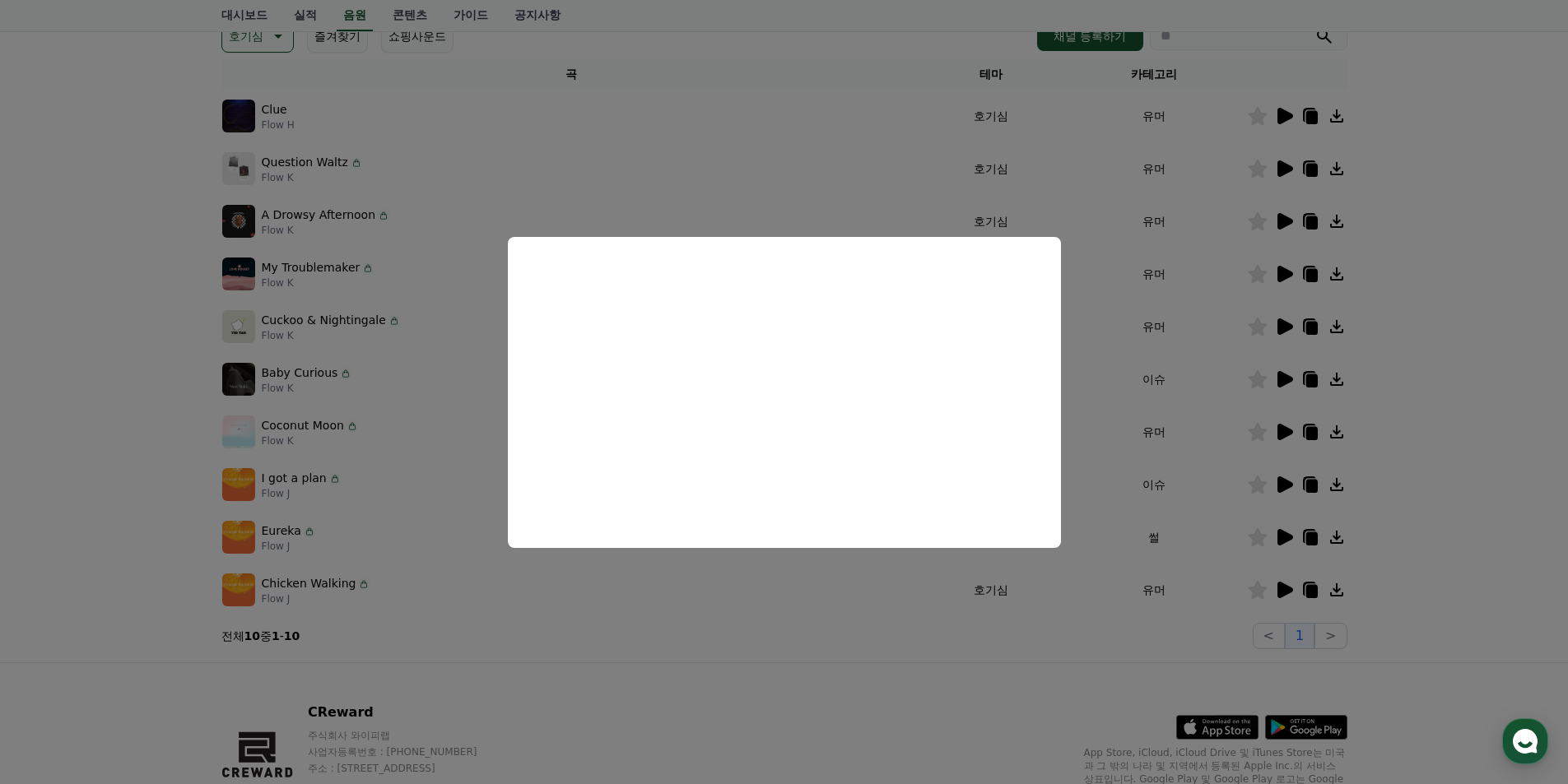
click at [1279, 221] on button "close modal" at bounding box center [784, 392] width 1568 height 784
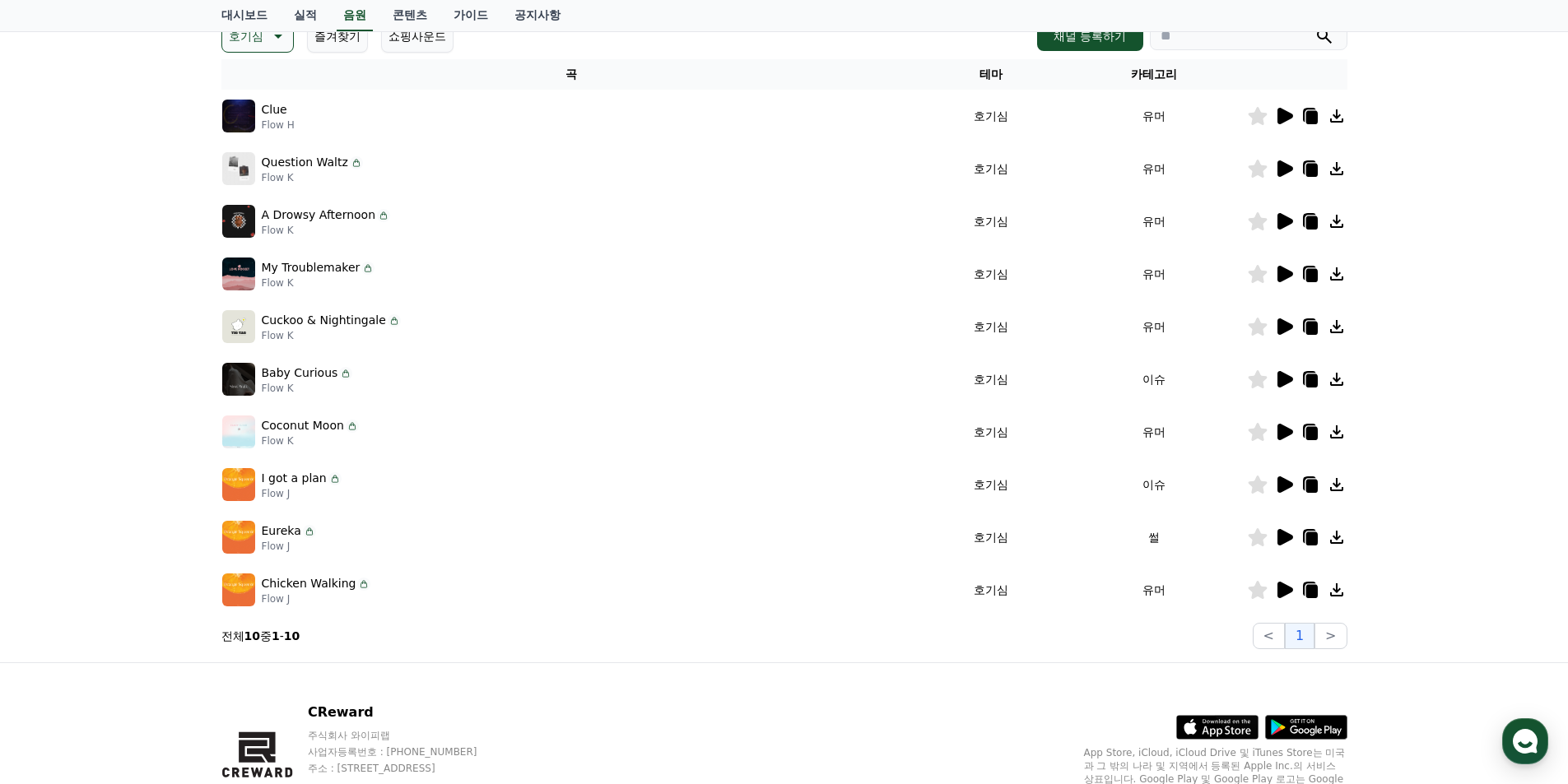
click at [1279, 221] on icon at bounding box center [1284, 221] width 16 height 16
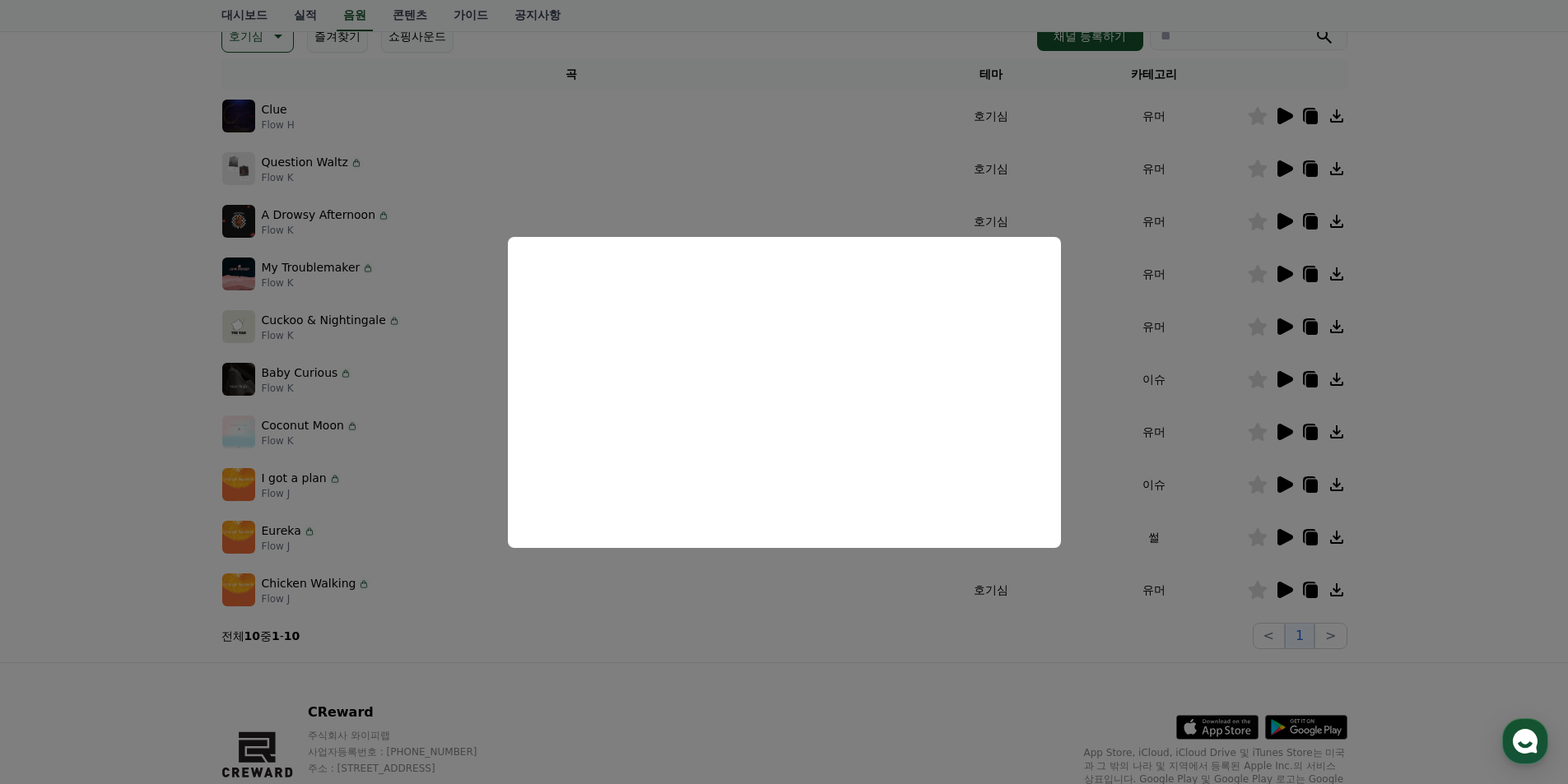
click at [1119, 418] on button "close modal" at bounding box center [784, 392] width 1568 height 784
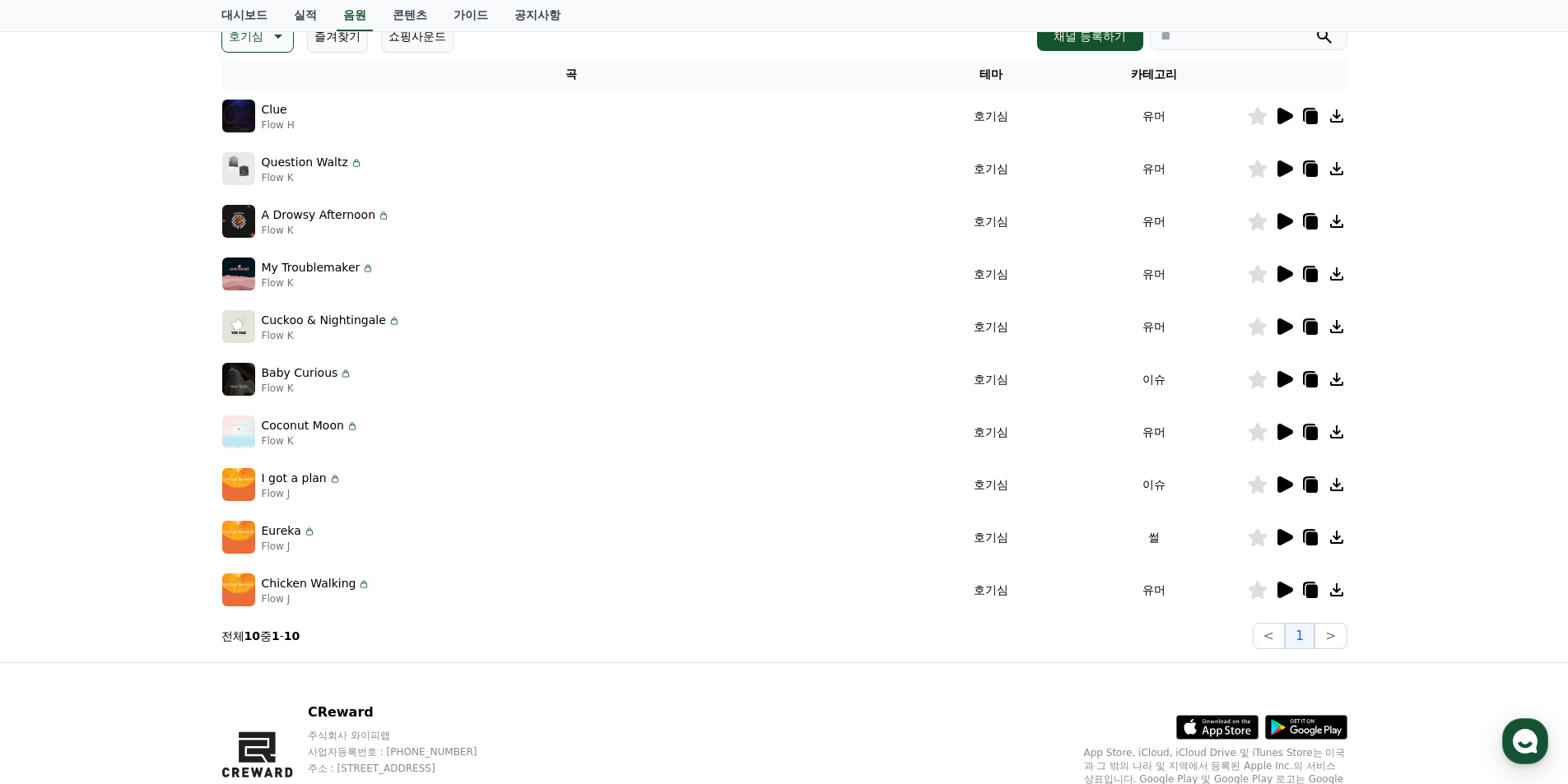
click at [1286, 273] on icon at bounding box center [1284, 273] width 16 height 16
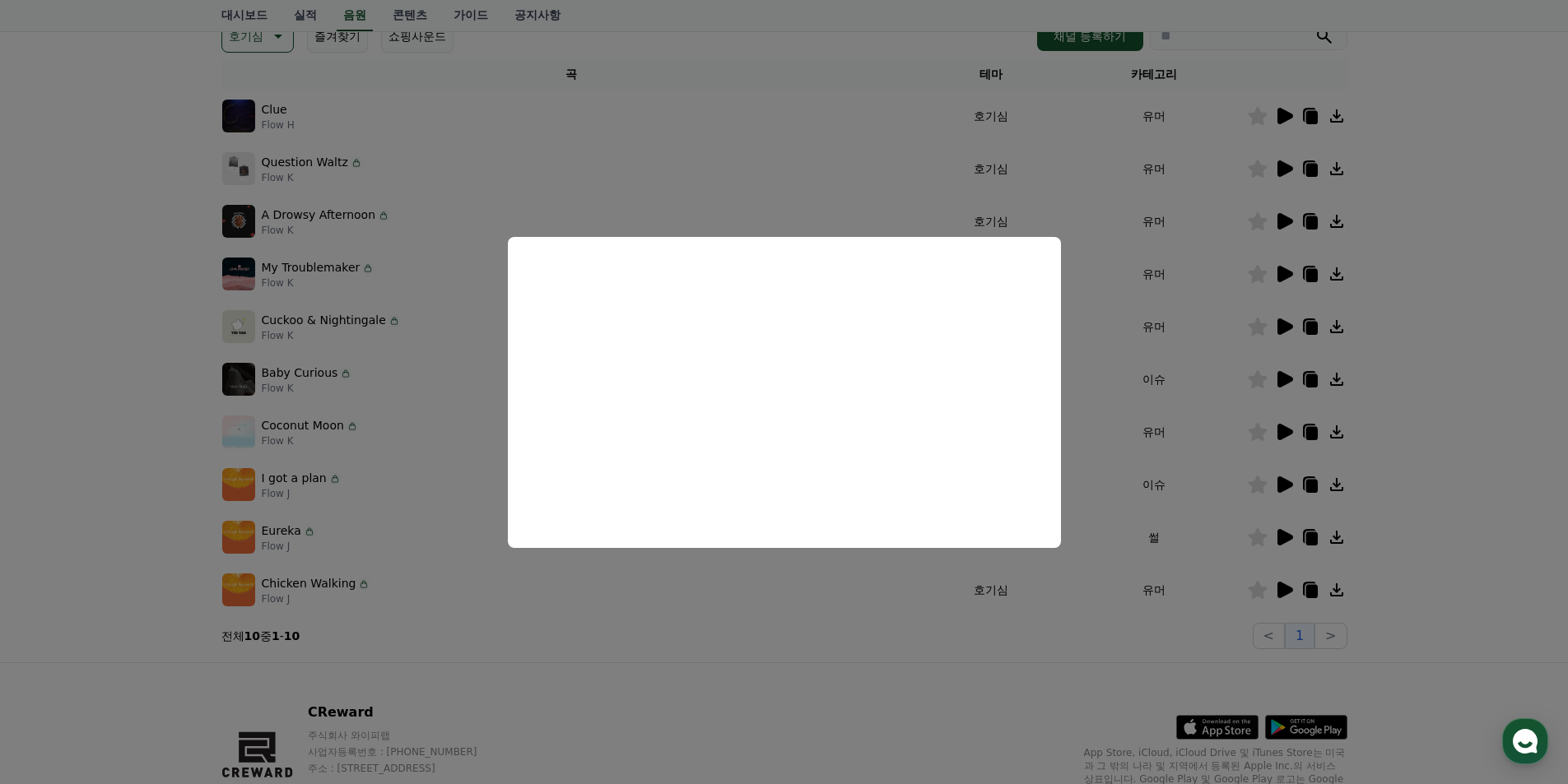
drag, startPoint x: 1237, startPoint y: 349, endPoint x: 1296, endPoint y: 313, distance: 69.1
click at [1238, 348] on button "close modal" at bounding box center [784, 392] width 1568 height 784
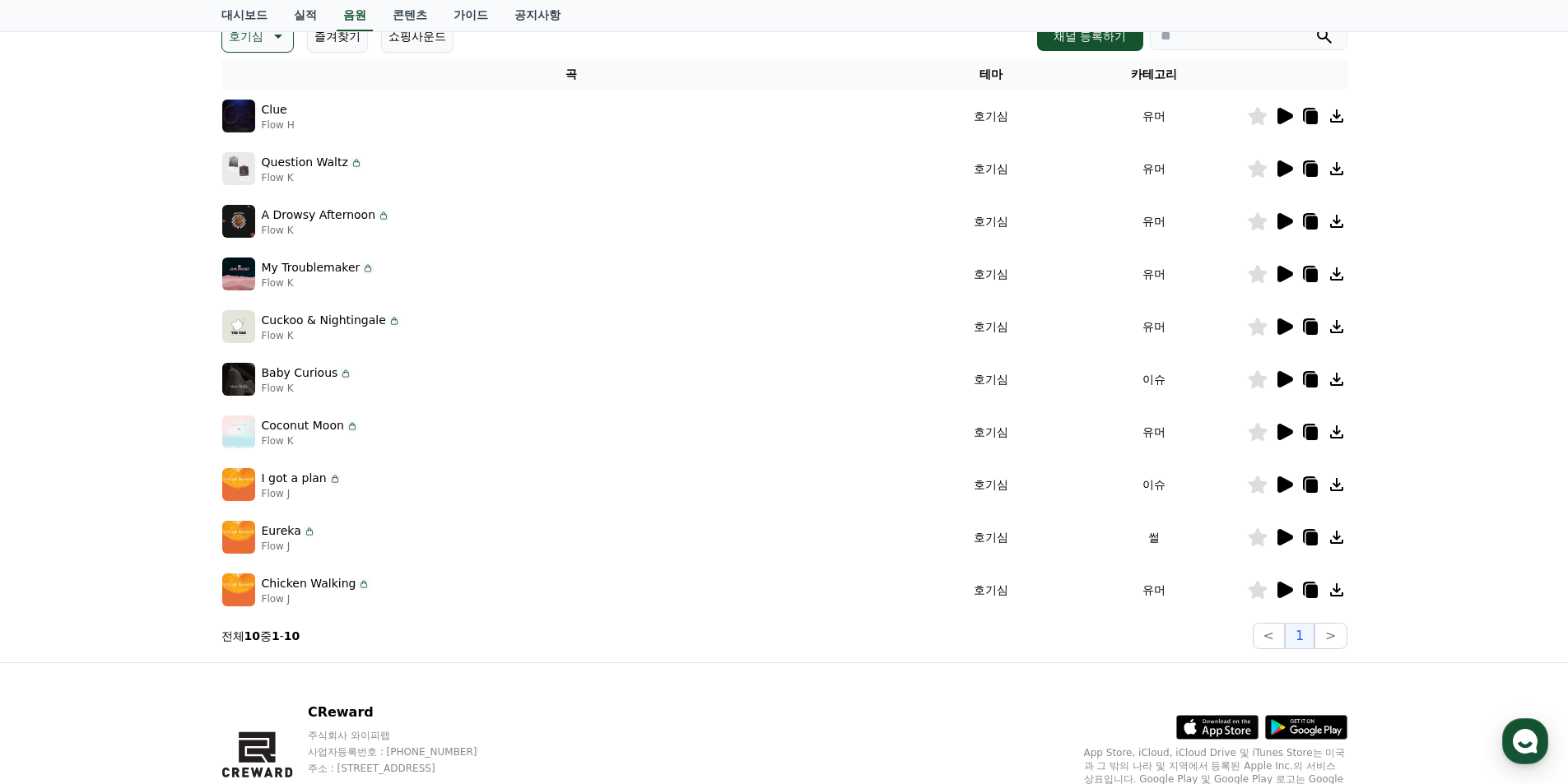
click at [1277, 324] on icon at bounding box center [1284, 326] width 16 height 16
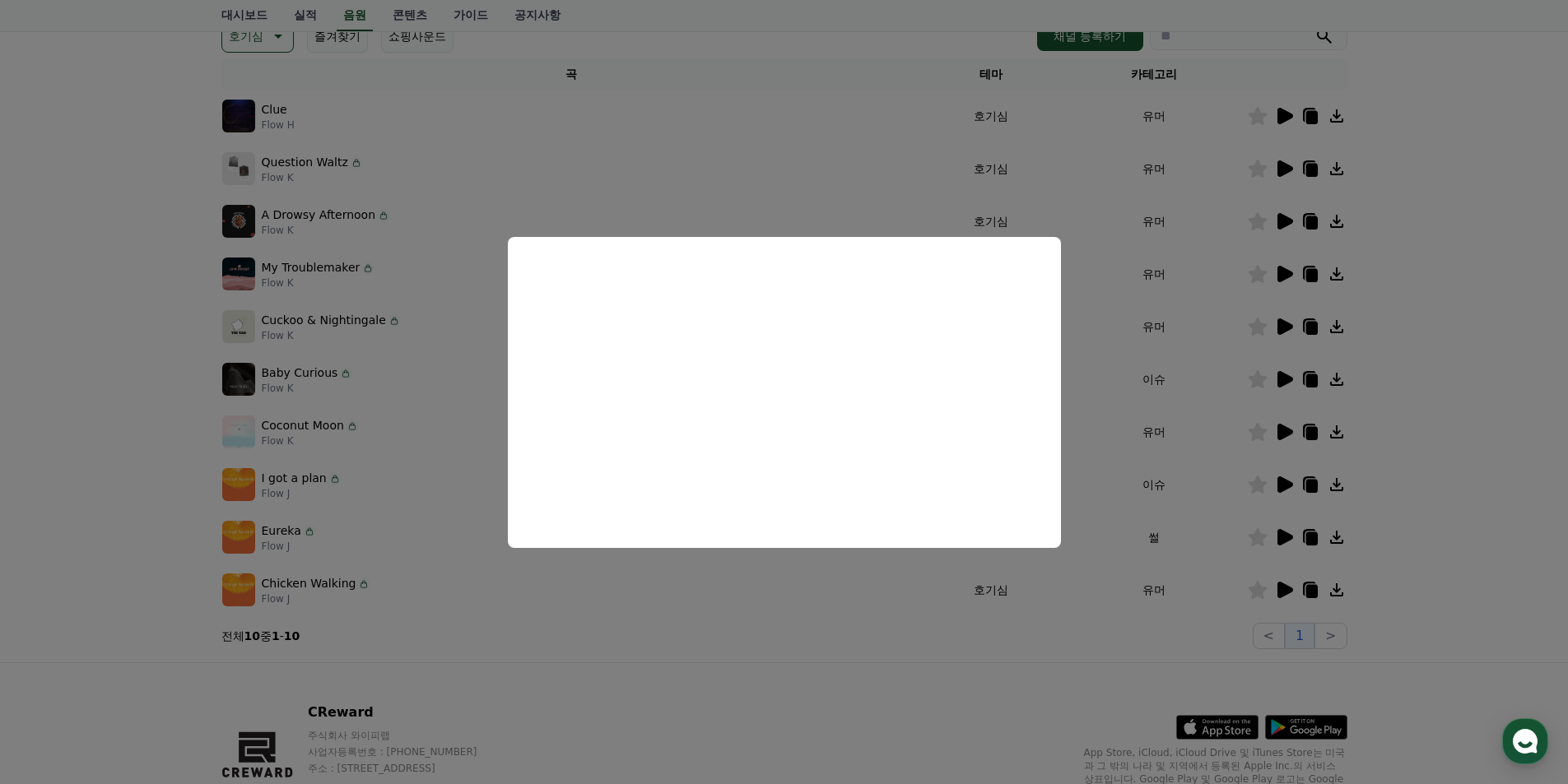
drag, startPoint x: 1238, startPoint y: 435, endPoint x: 1296, endPoint y: 387, distance: 75.3
click at [1239, 434] on button "close modal" at bounding box center [784, 392] width 1568 height 784
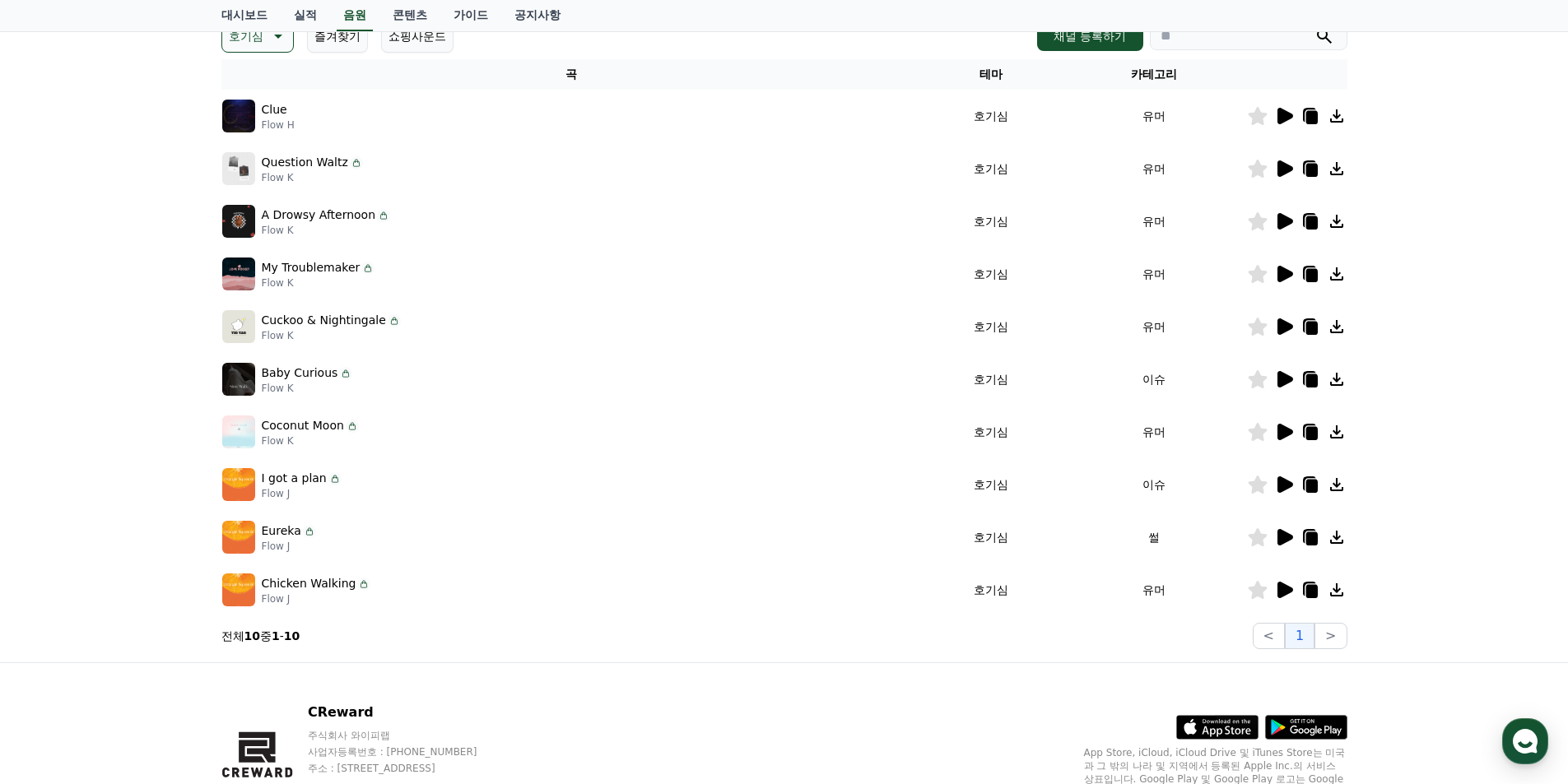
click at [1282, 376] on icon at bounding box center [1284, 379] width 16 height 16
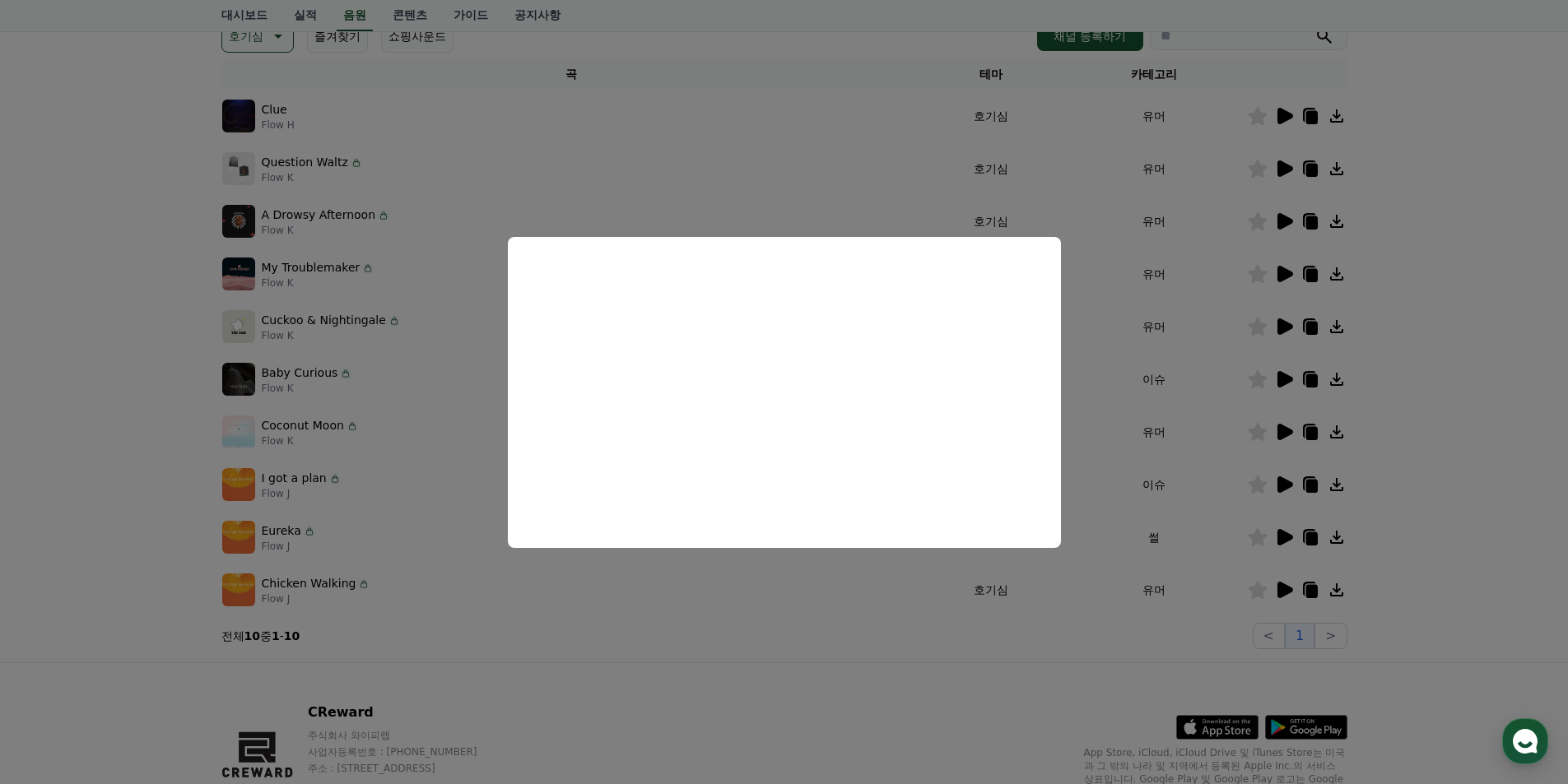
click at [1284, 428] on button "close modal" at bounding box center [784, 392] width 1568 height 784
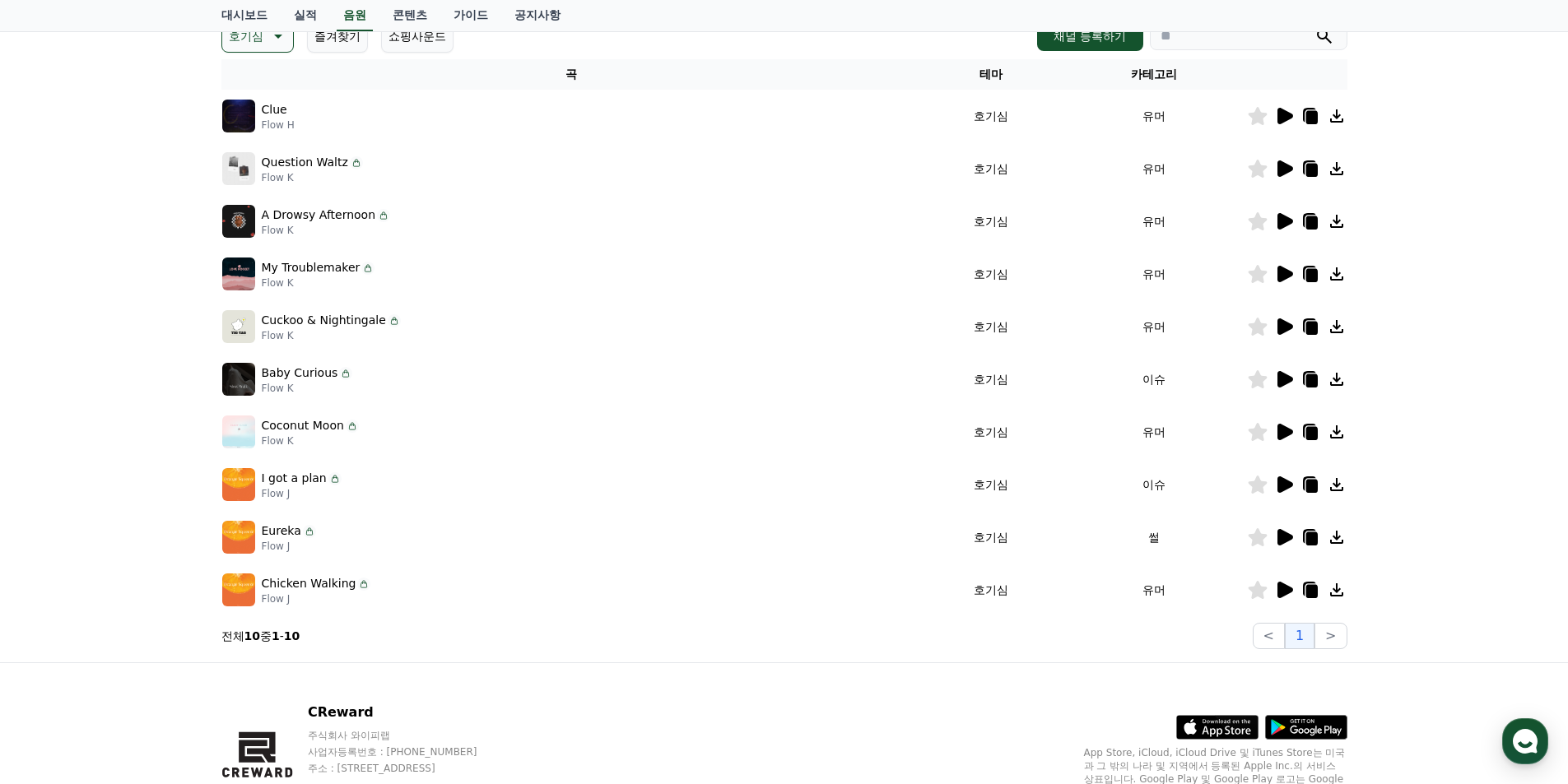
click at [1279, 427] on icon at bounding box center [1284, 431] width 16 height 16
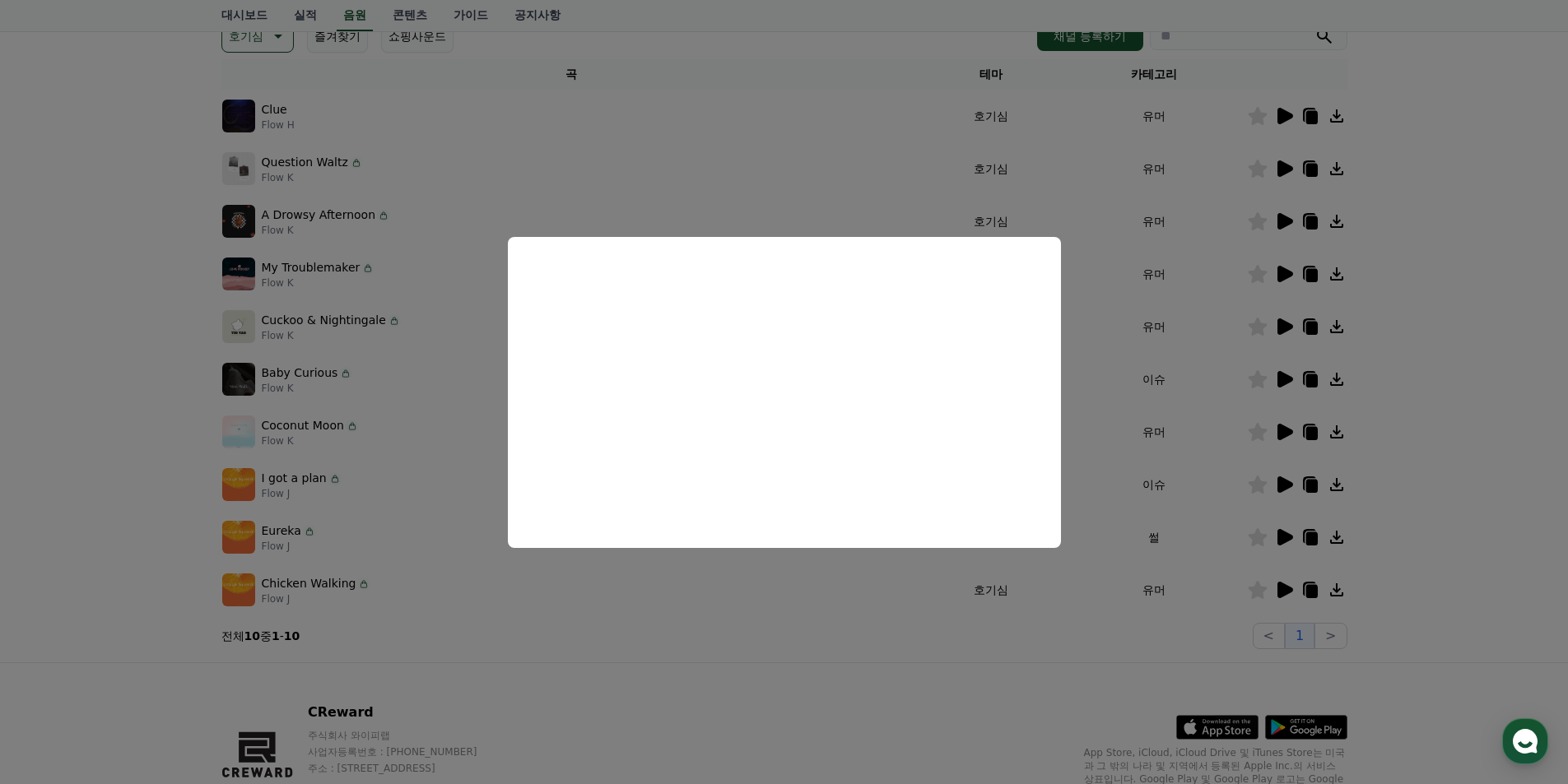
click at [736, 631] on button "close modal" at bounding box center [784, 392] width 1568 height 784
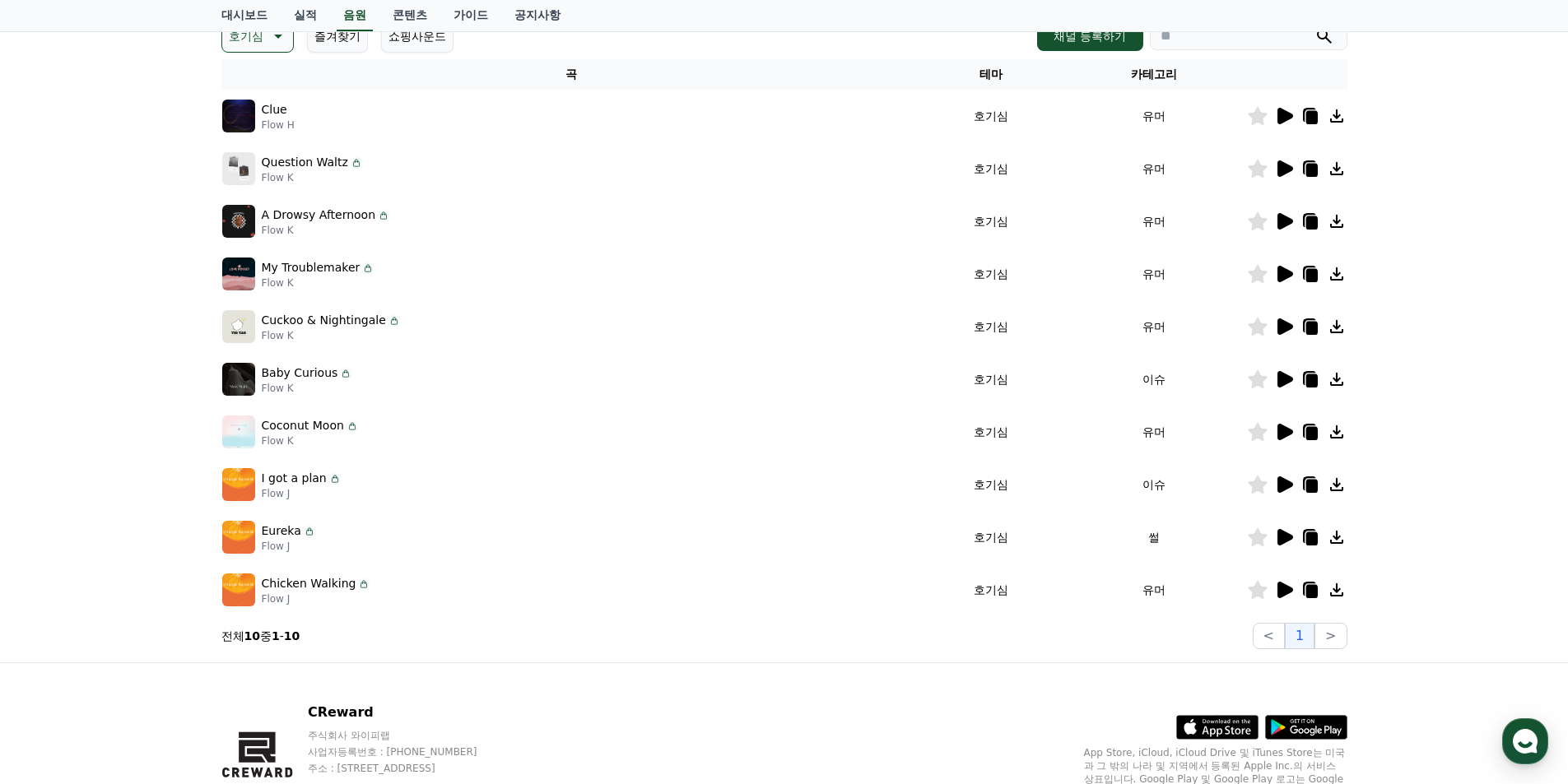
click at [1290, 482] on icon at bounding box center [1284, 484] width 16 height 16
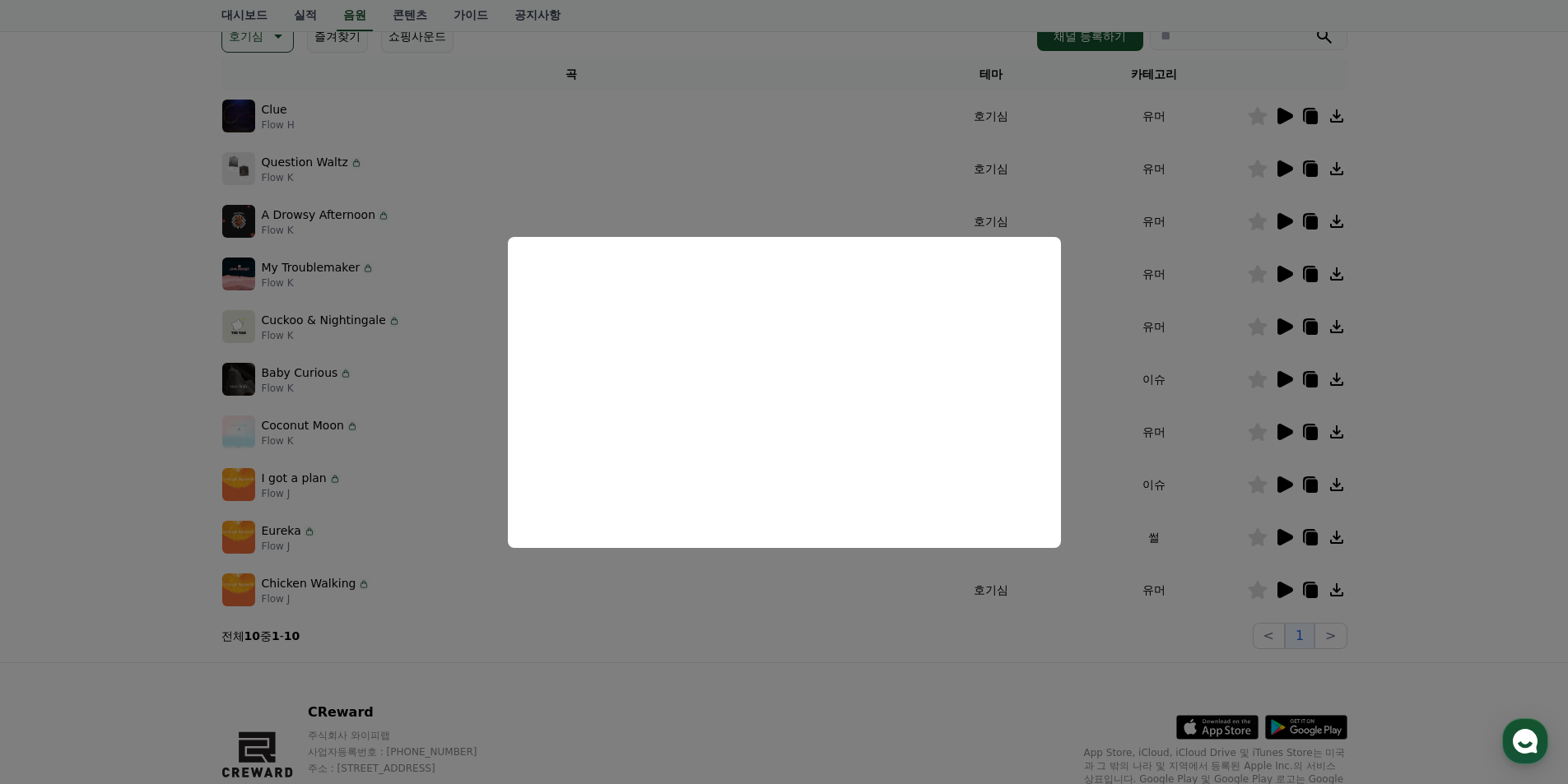
click at [1290, 525] on button "close modal" at bounding box center [784, 392] width 1568 height 784
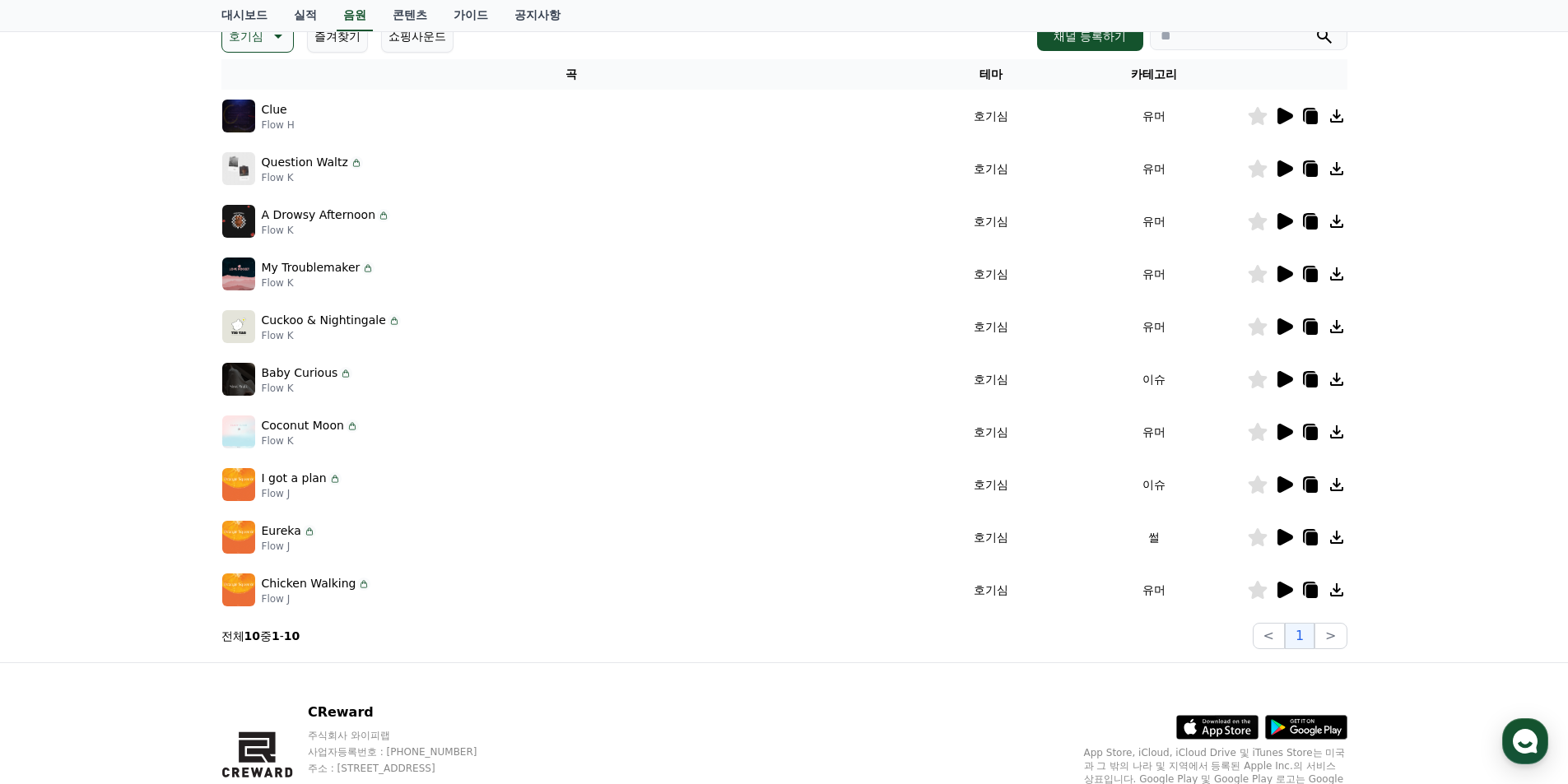
click at [1284, 531] on icon at bounding box center [1284, 537] width 20 height 20
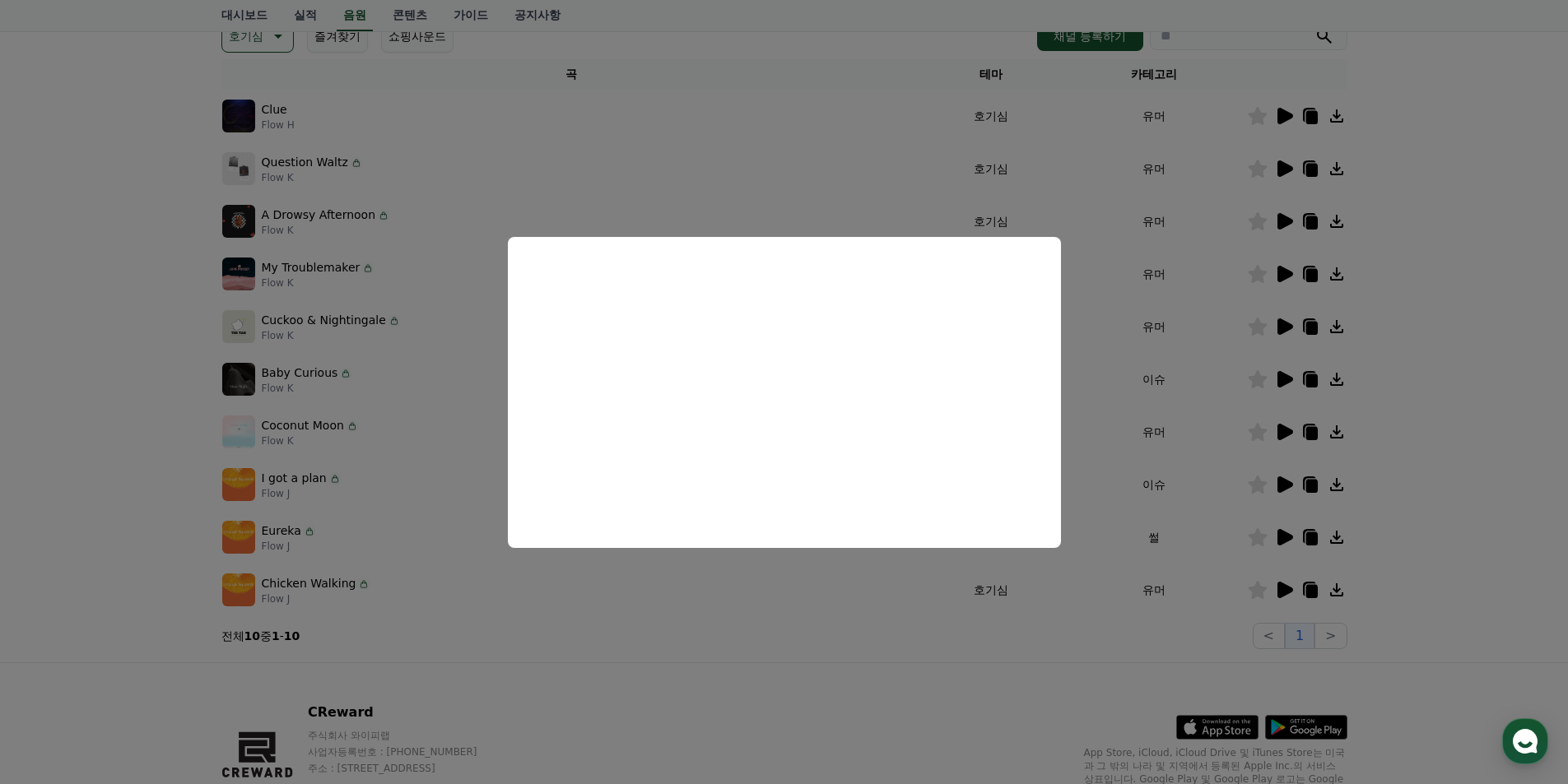
click at [1279, 593] on button "close modal" at bounding box center [784, 392] width 1568 height 784
click at [1285, 587] on icon at bounding box center [1284, 589] width 16 height 16
click at [720, 615] on button "close modal" at bounding box center [784, 392] width 1568 height 784
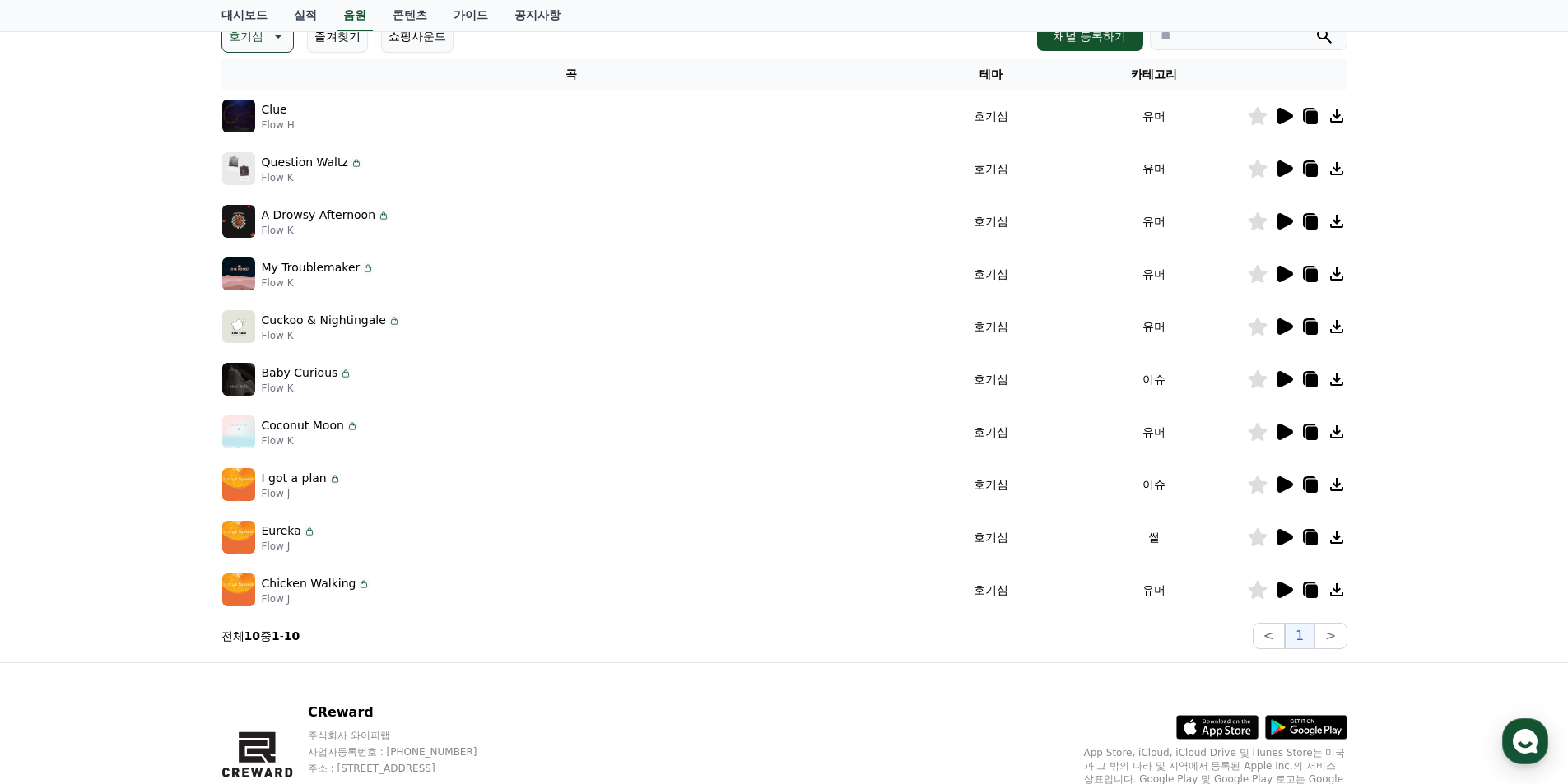
click at [275, 45] on button "호기심" at bounding box center [257, 36] width 73 height 33
click at [257, 205] on button "어두운" at bounding box center [248, 208] width 48 height 36
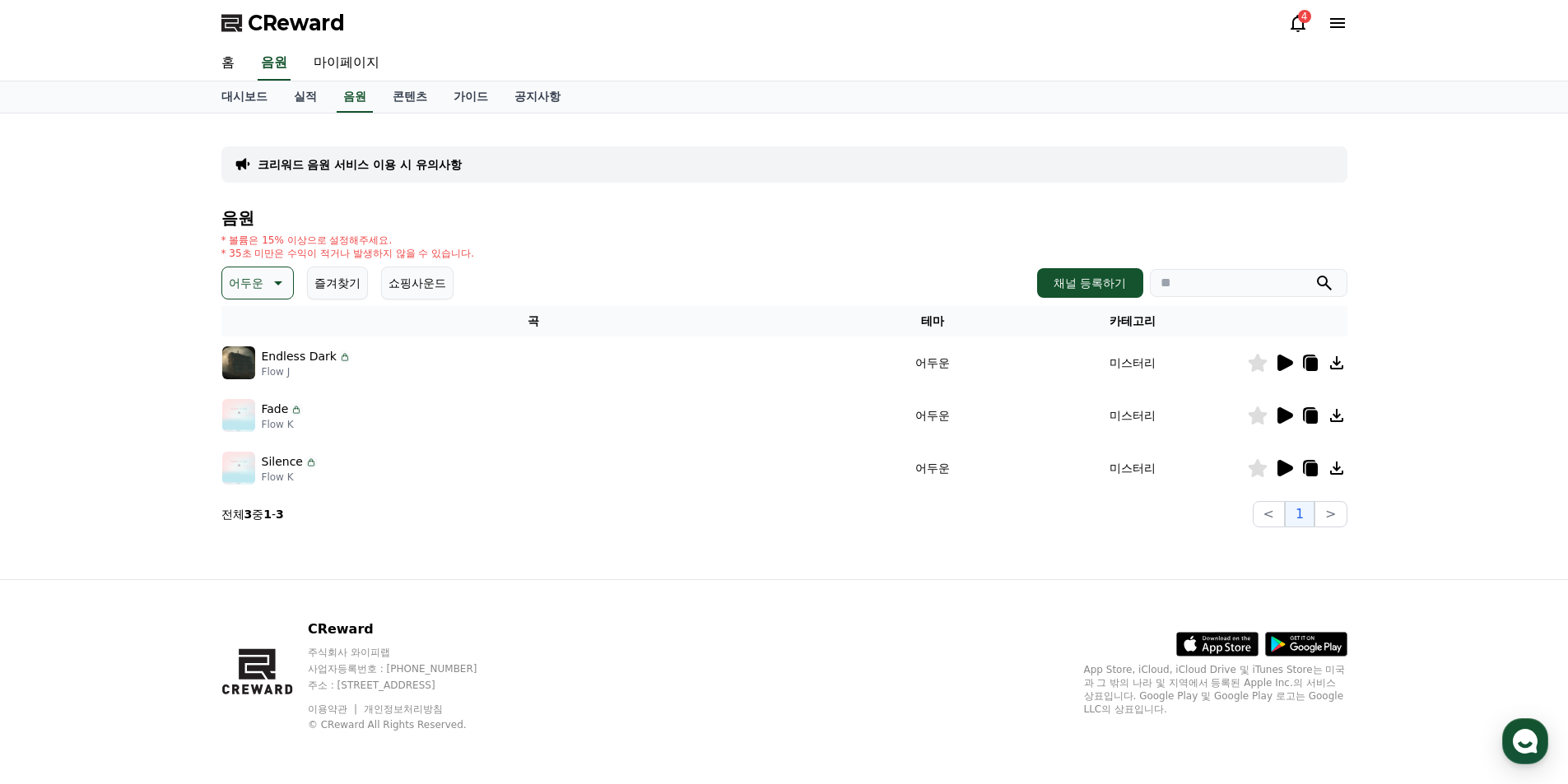
click at [1279, 361] on icon at bounding box center [1284, 362] width 16 height 16
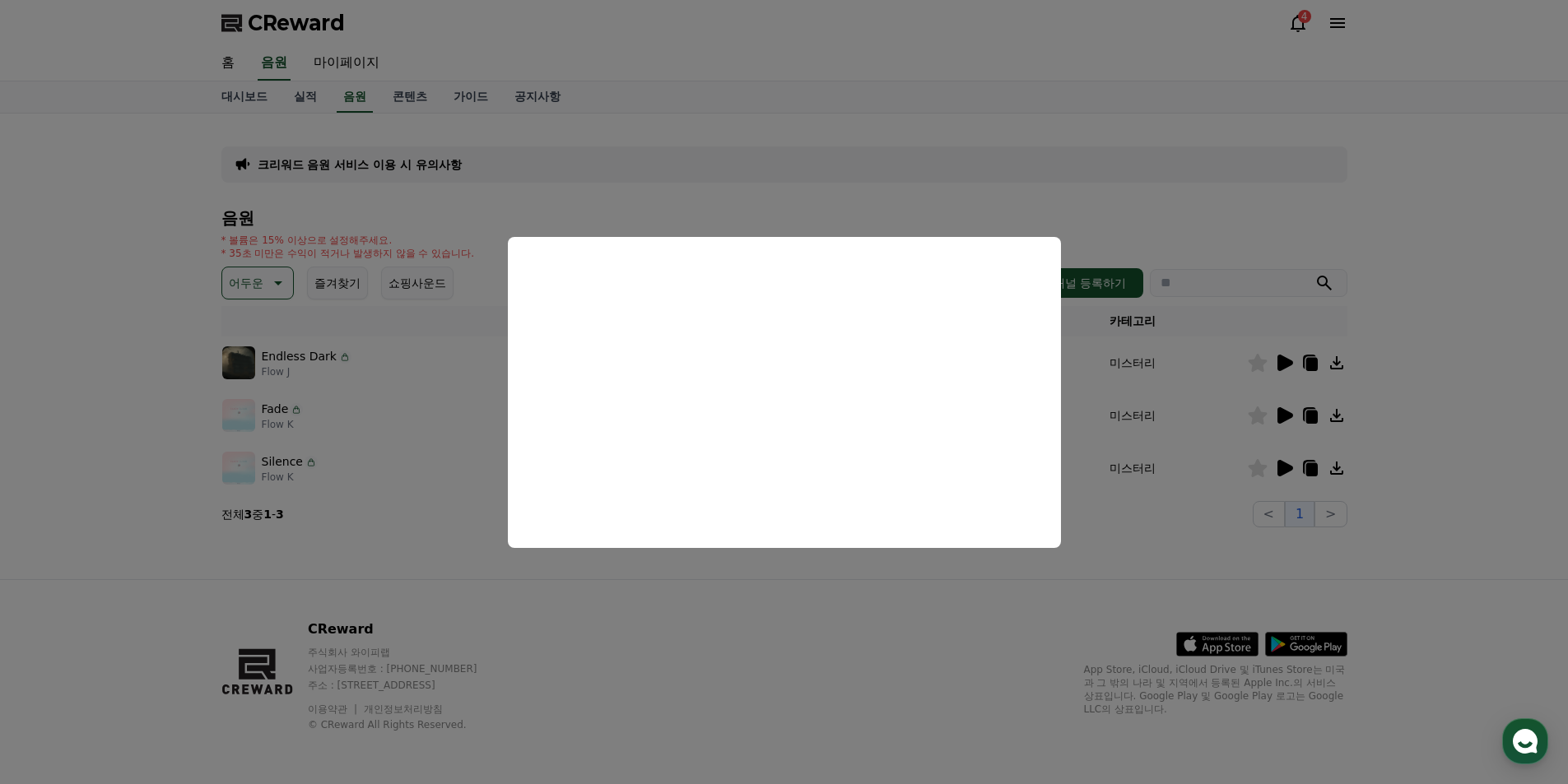
click at [1079, 568] on button "close modal" at bounding box center [784, 392] width 1568 height 784
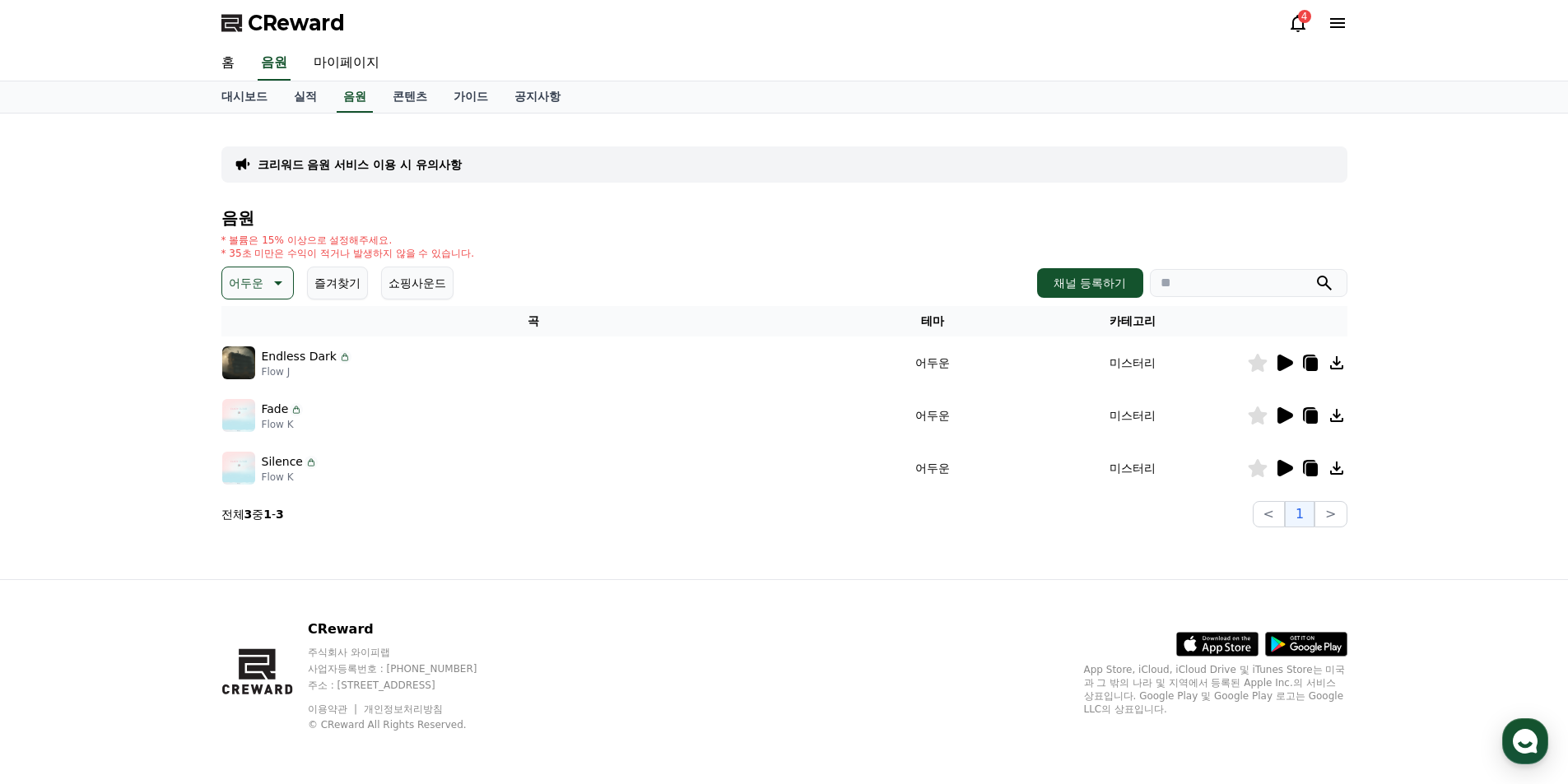
click at [1285, 414] on icon at bounding box center [1284, 415] width 16 height 16
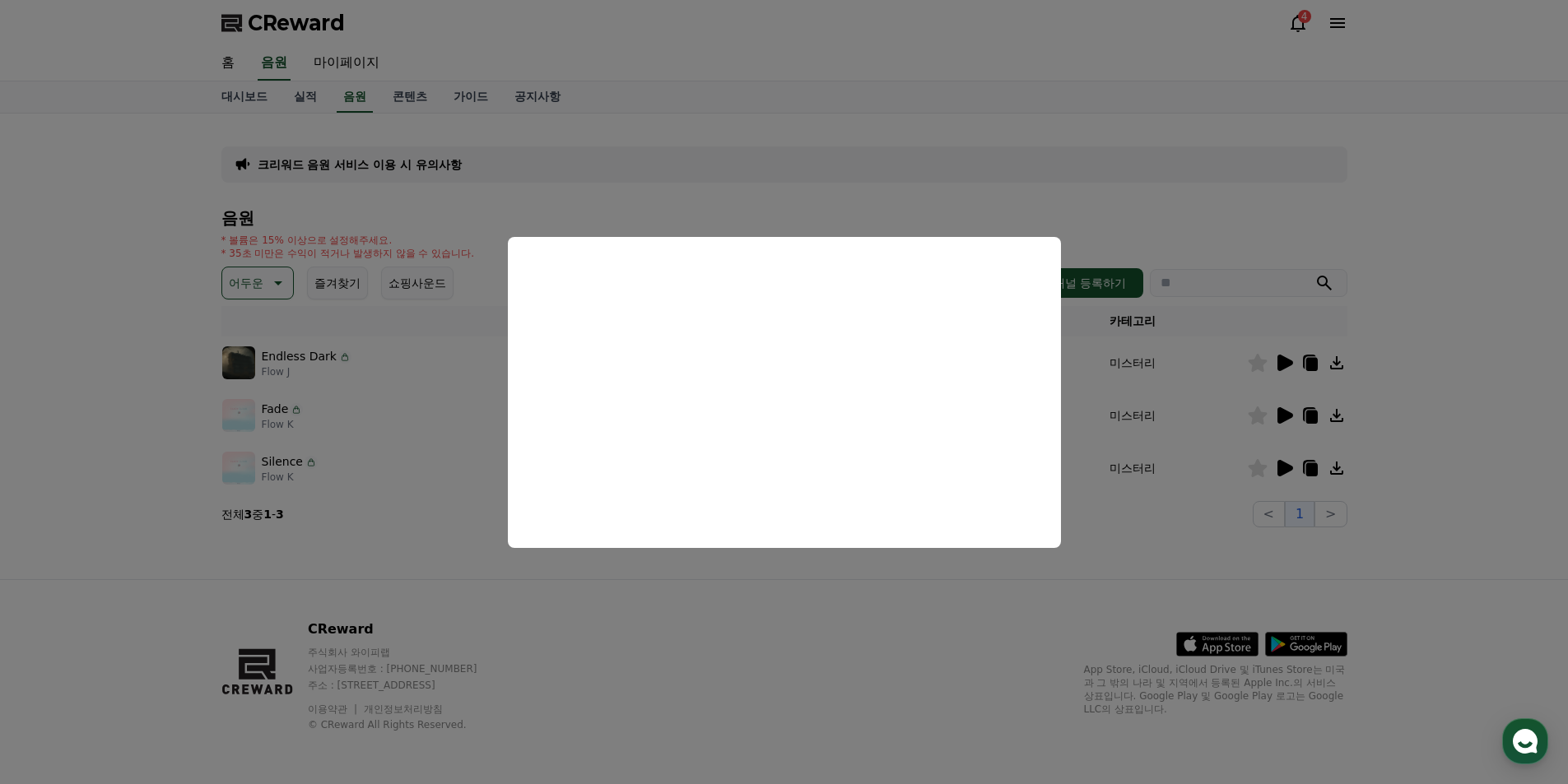
click at [1175, 551] on button "close modal" at bounding box center [784, 392] width 1568 height 784
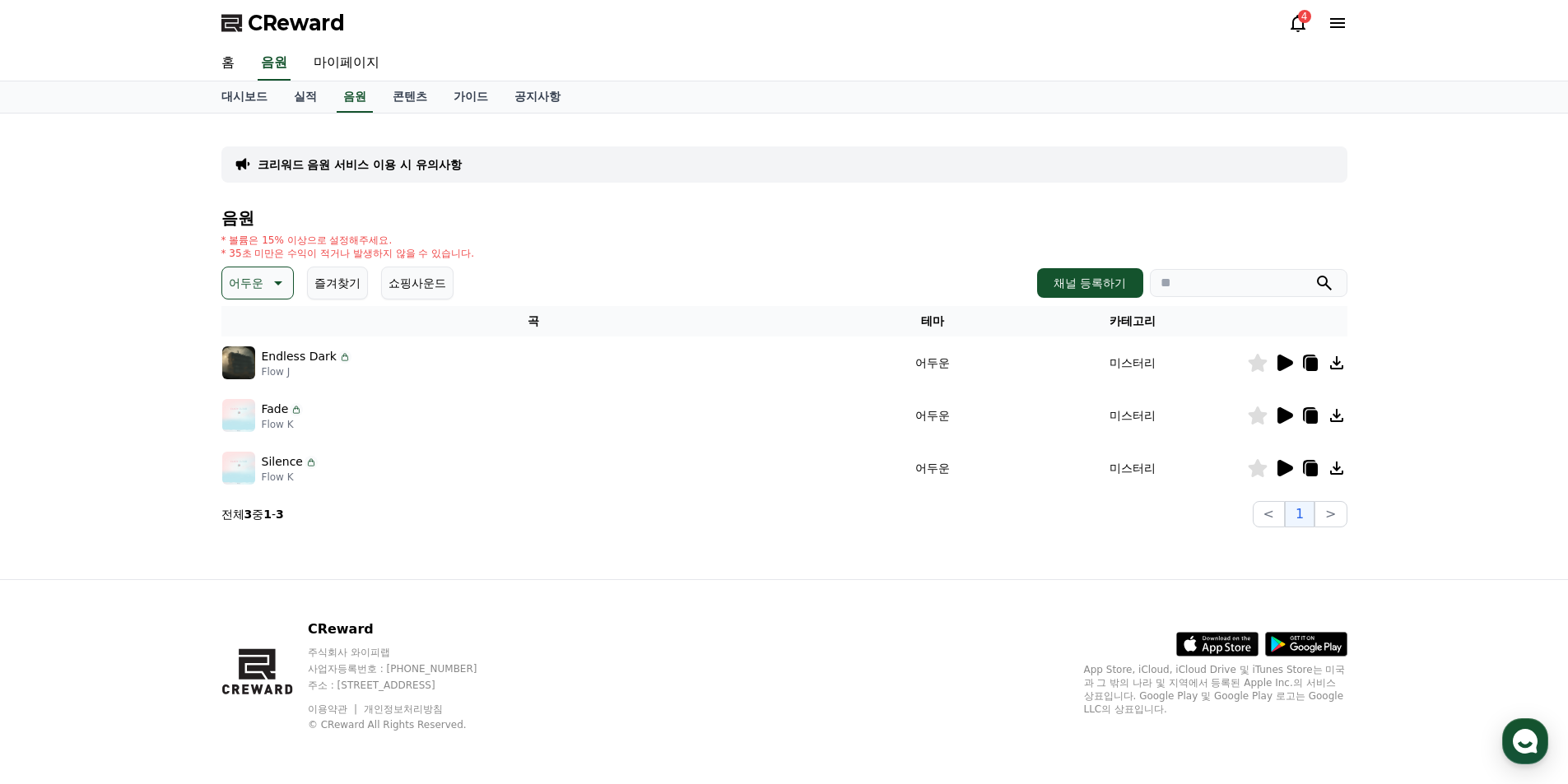
click at [1257, 417] on icon at bounding box center [1257, 415] width 19 height 18
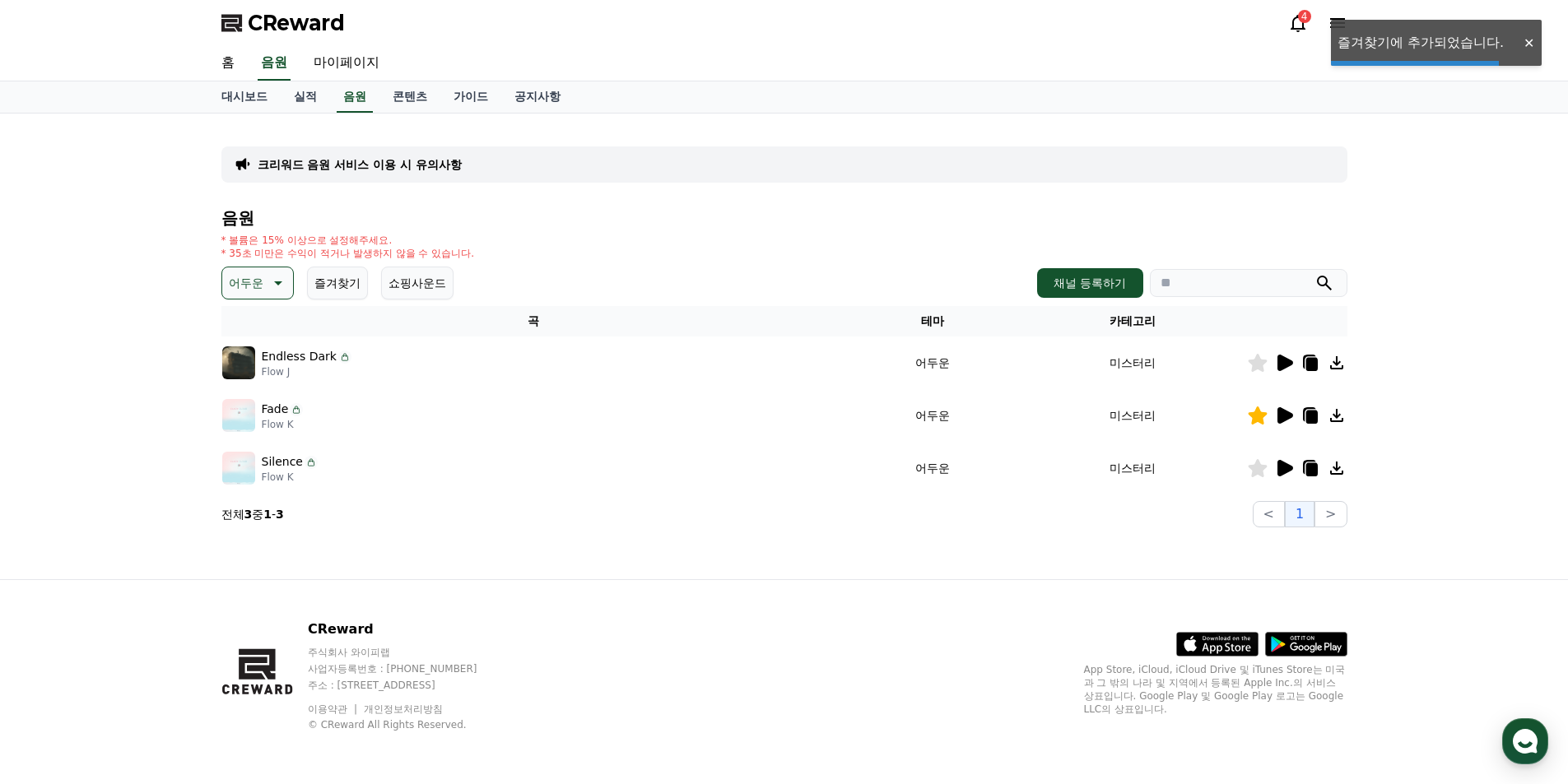
click at [1289, 471] on icon at bounding box center [1284, 468] width 16 height 16
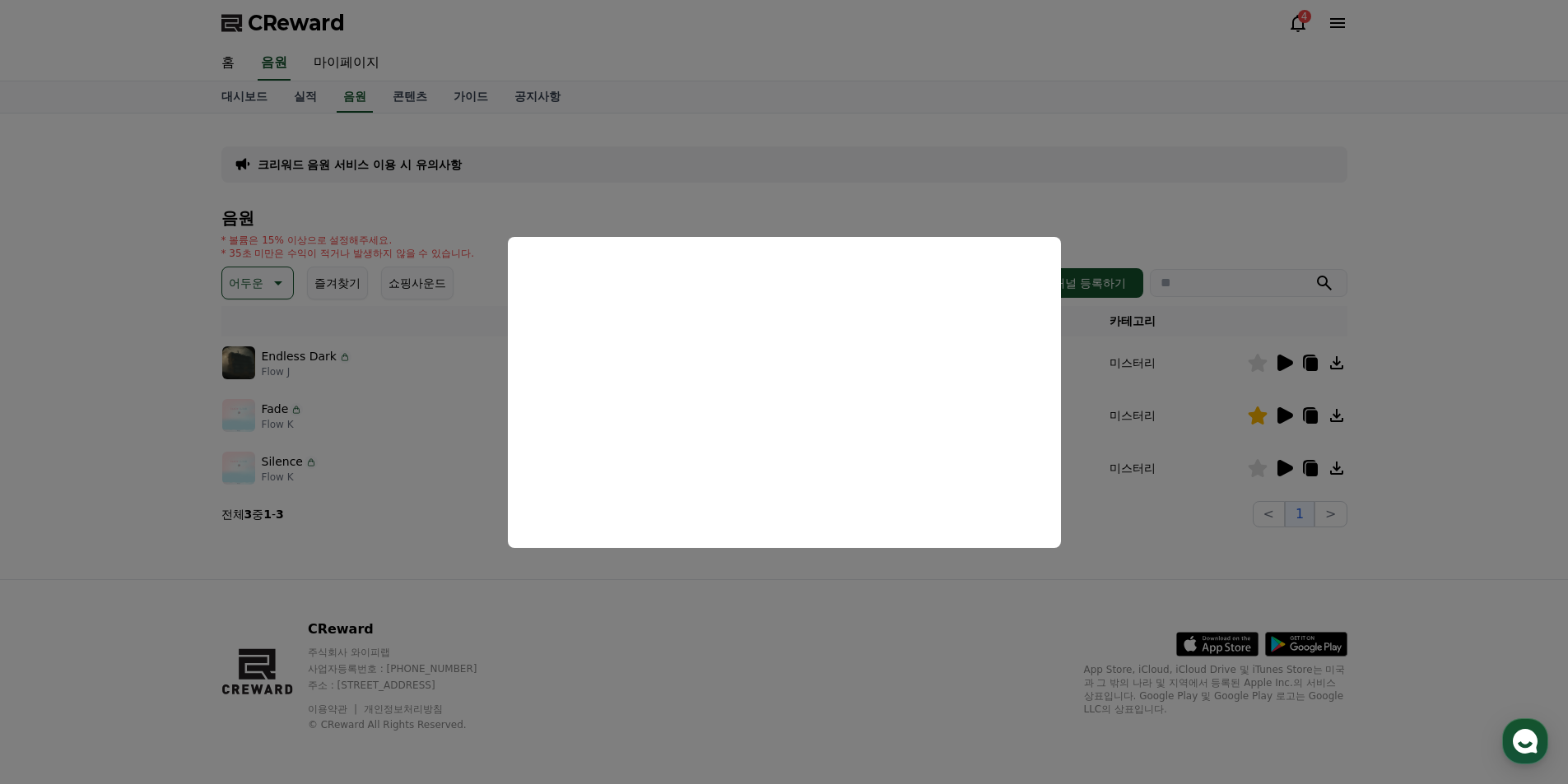
click at [1169, 561] on button "close modal" at bounding box center [784, 392] width 1568 height 784
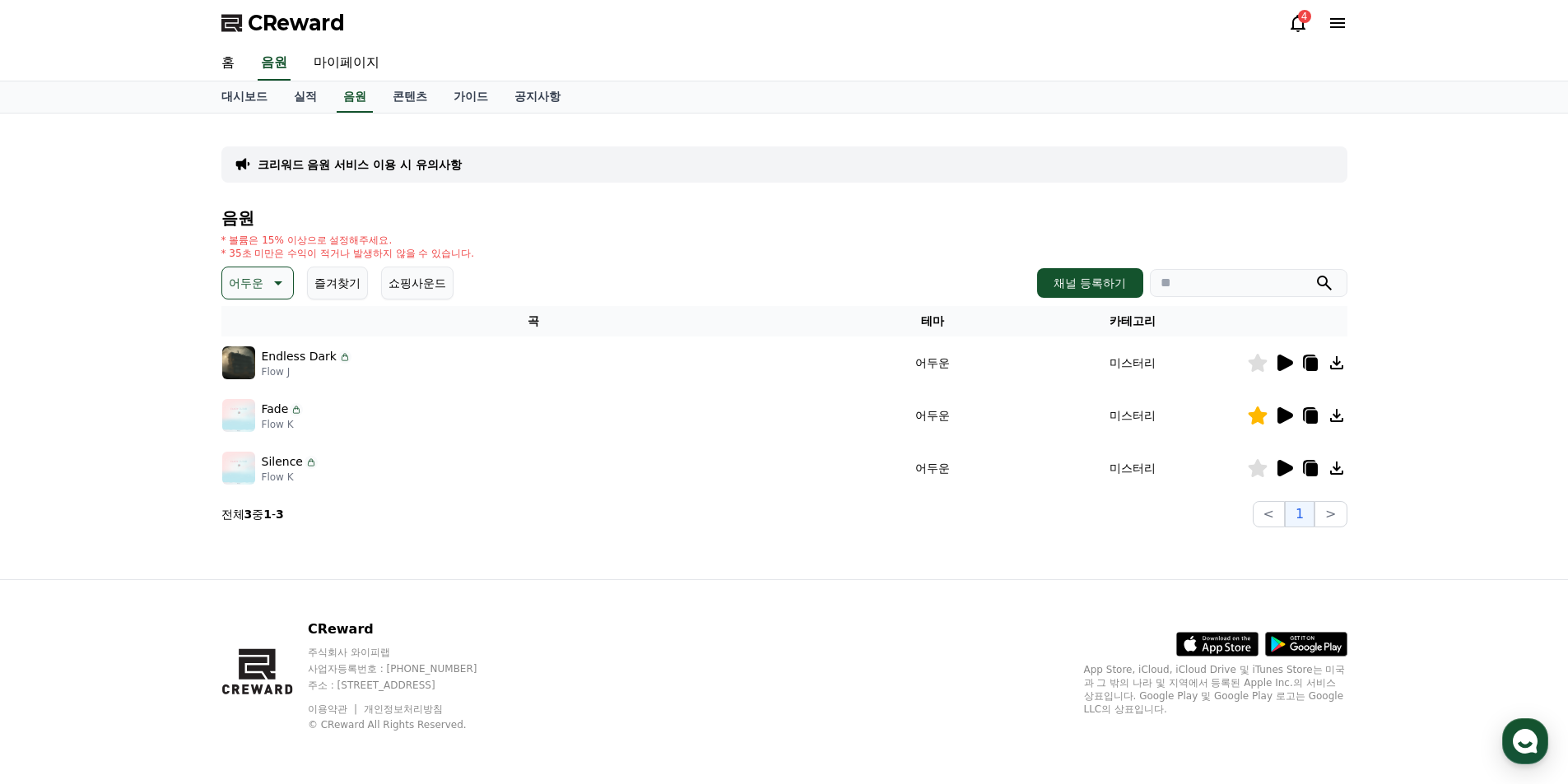
click at [1257, 468] on icon at bounding box center [1257, 468] width 19 height 18
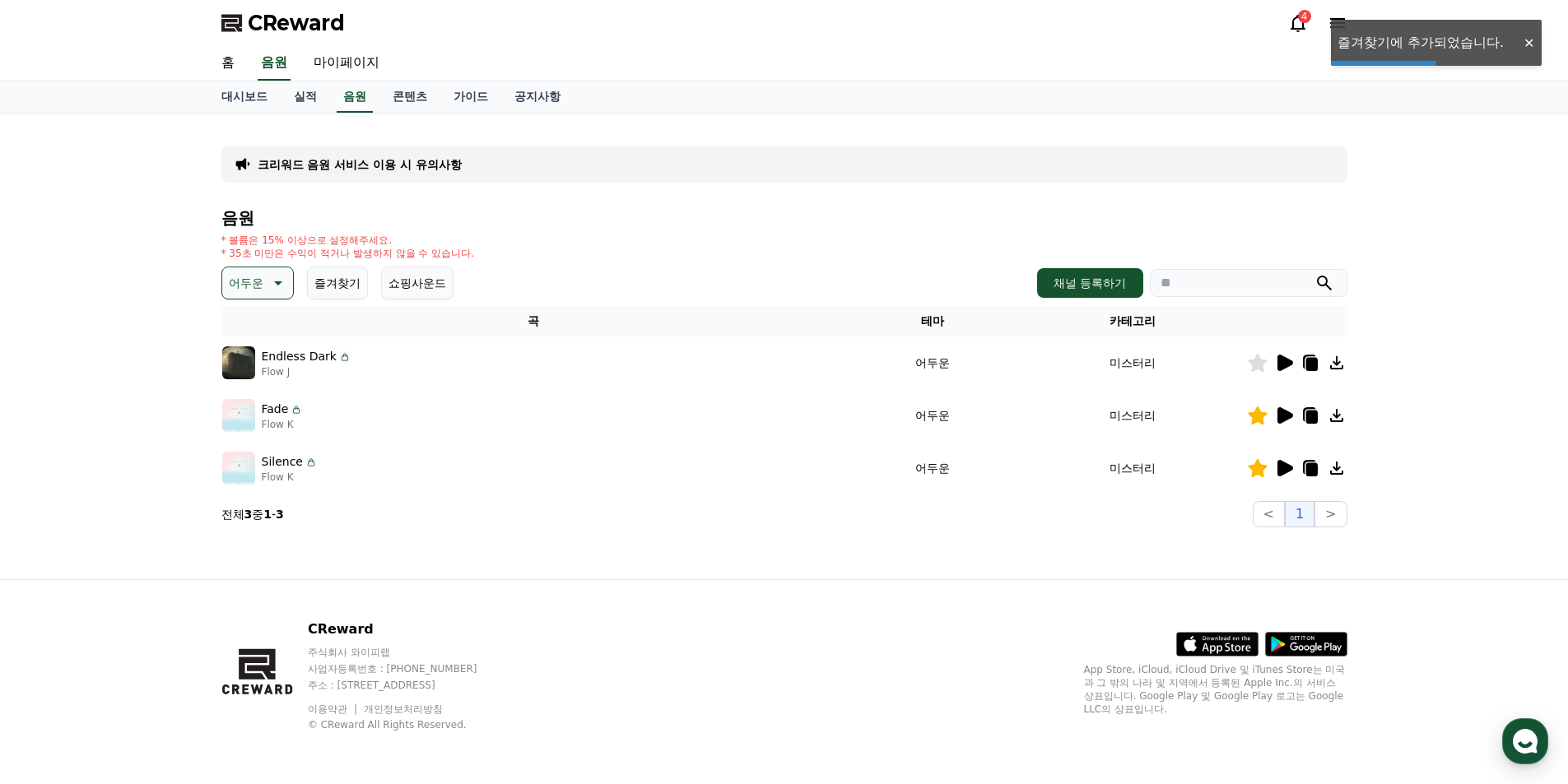
click at [255, 284] on p "어두운" at bounding box center [246, 282] width 35 height 23
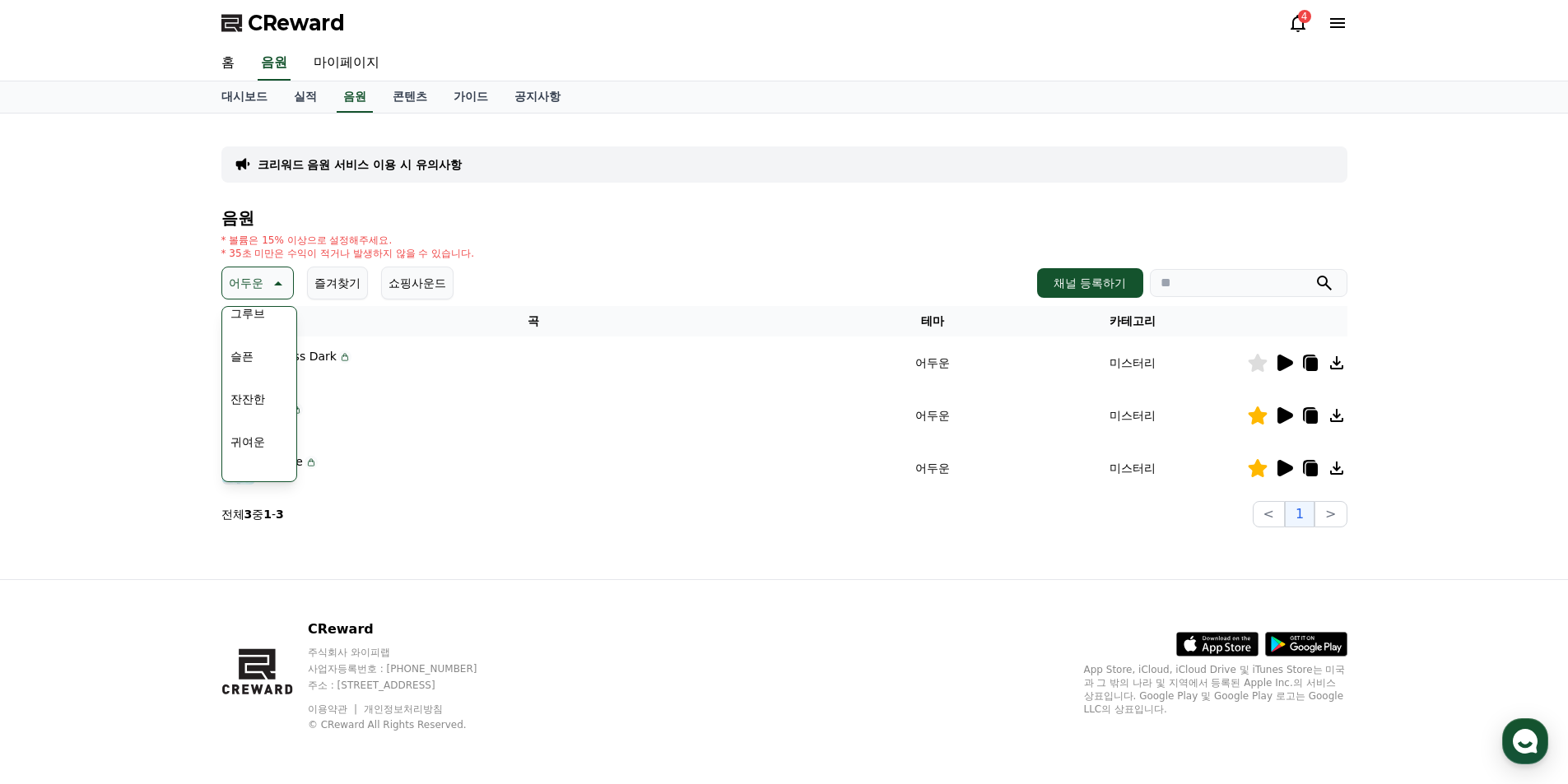
scroll to position [576, 0]
click at [330, 283] on button "즐겨찾기" at bounding box center [337, 282] width 60 height 33
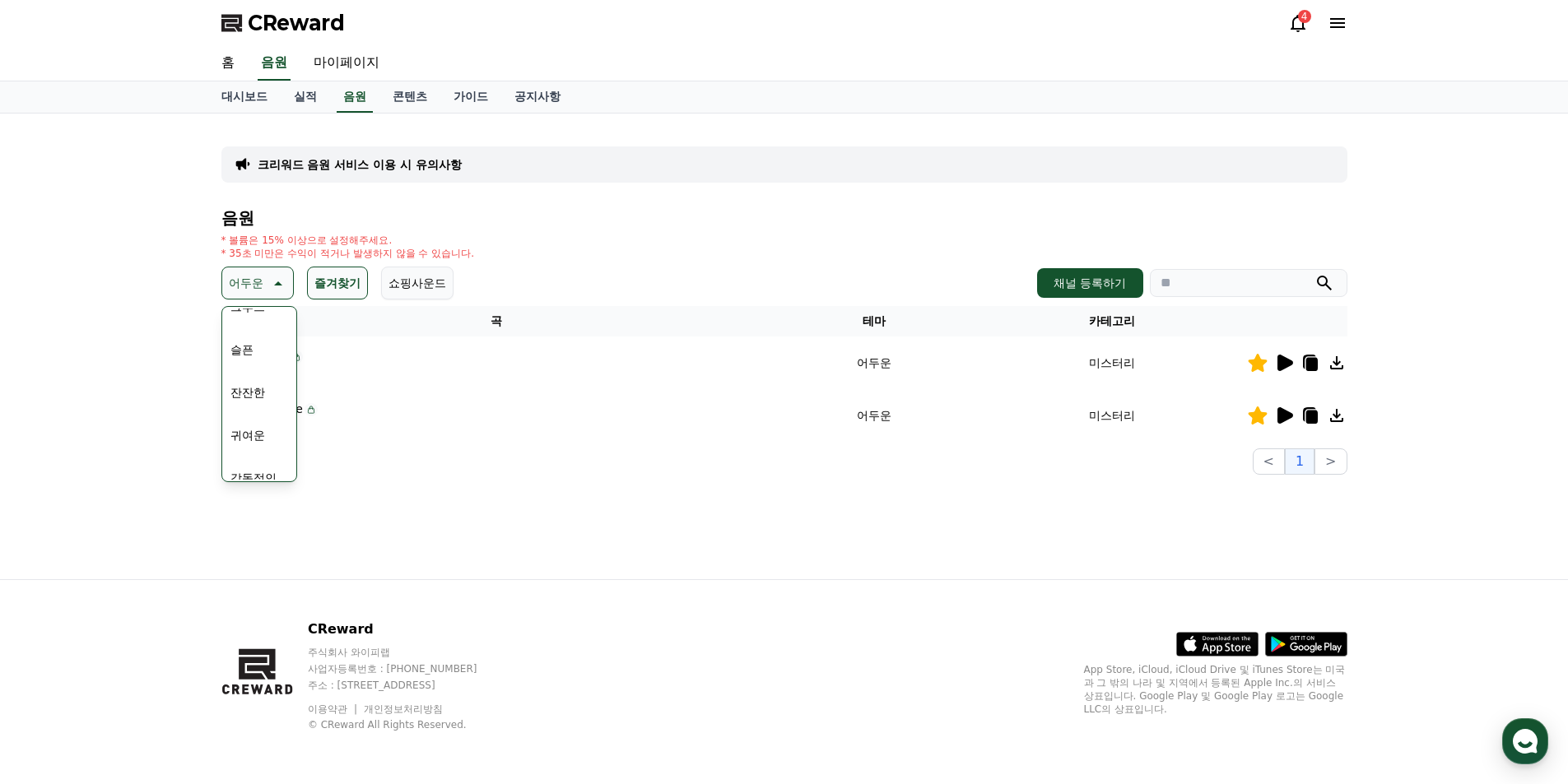
click at [858, 518] on div "크리워드 음원 서비스 이용 시 유의사항 음원 * 볼륨은 15% 이상으로 설정해주세요. * 35초 미만은 수익이 적거나 발생하지 않을 수 있습니…" at bounding box center [784, 346] width 1152 height 466
click at [760, 541] on div "크리워드 음원 서비스 이용 시 유의사항 음원 * 볼륨은 15% 이상으로 설정해주세요. * 35초 미만은 수익이 적거나 발생하지 않을 수 있습니…" at bounding box center [784, 346] width 1152 height 466
click at [404, 535] on div "크리워드 음원 서비스 이용 시 유의사항 음원 * 볼륨은 15% 이상으로 설정해주세요. * 35초 미만은 수익이 적거나 발생하지 않을 수 있습니…" at bounding box center [784, 346] width 1152 height 466
click at [118, 481] on div "크리워드 음원 서비스 이용 시 유의사항 음원 * 볼륨은 15% 이상으로 설정해주세요. * 35초 미만은 수익이 적거나 발생하지 않을 수 있습니…" at bounding box center [784, 346] width 1568 height 466
